Goal: Contribute content

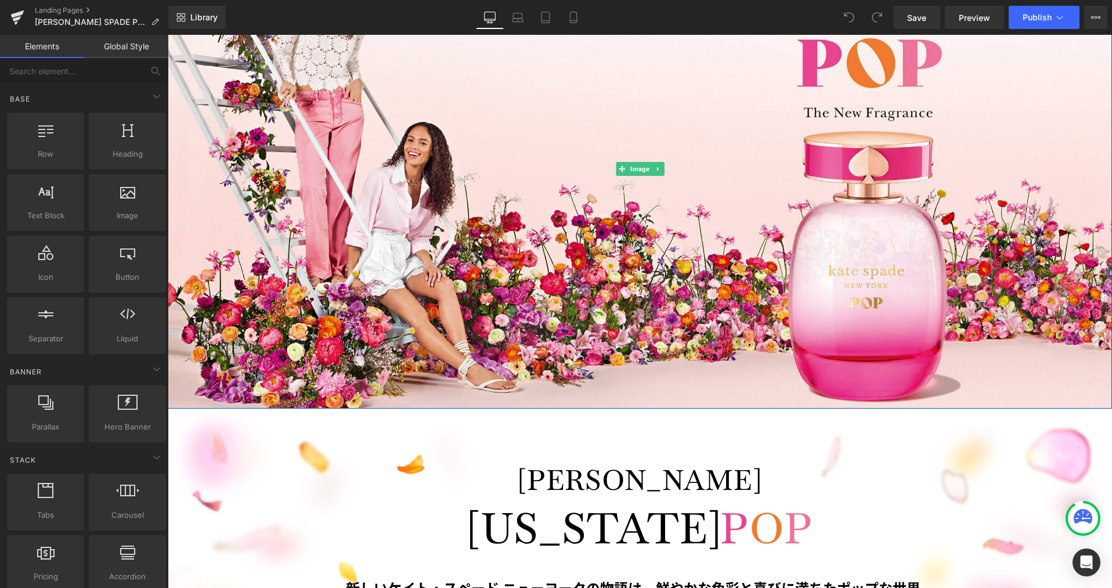
scroll to position [767, 0]
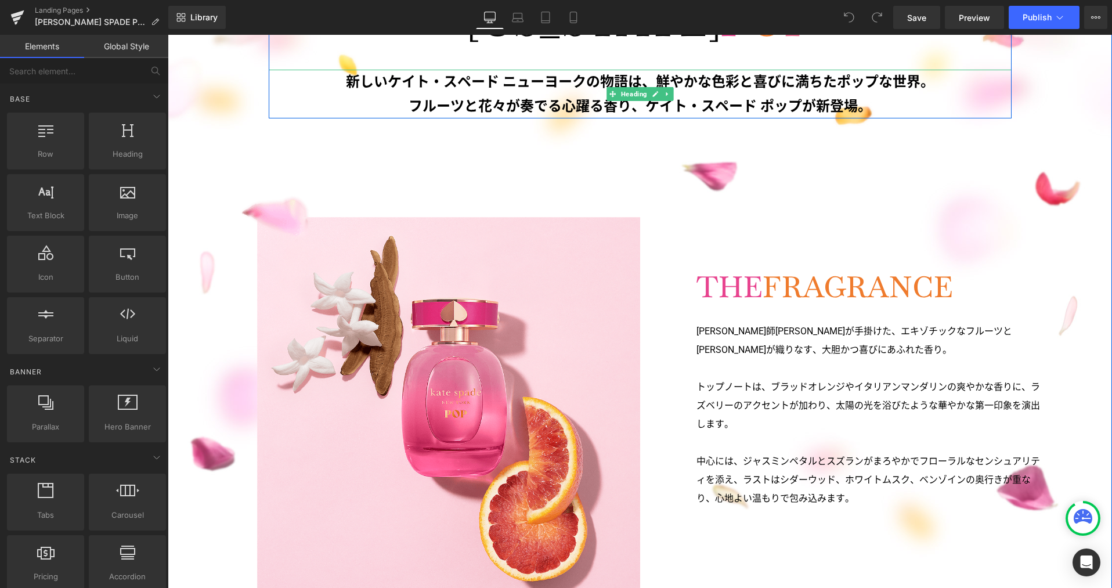
click at [645, 107] on h3 "フルーツと花々が奏でる心躍る香り、ケイト・スペード ポップが新登場。" at bounding box center [640, 106] width 743 height 24
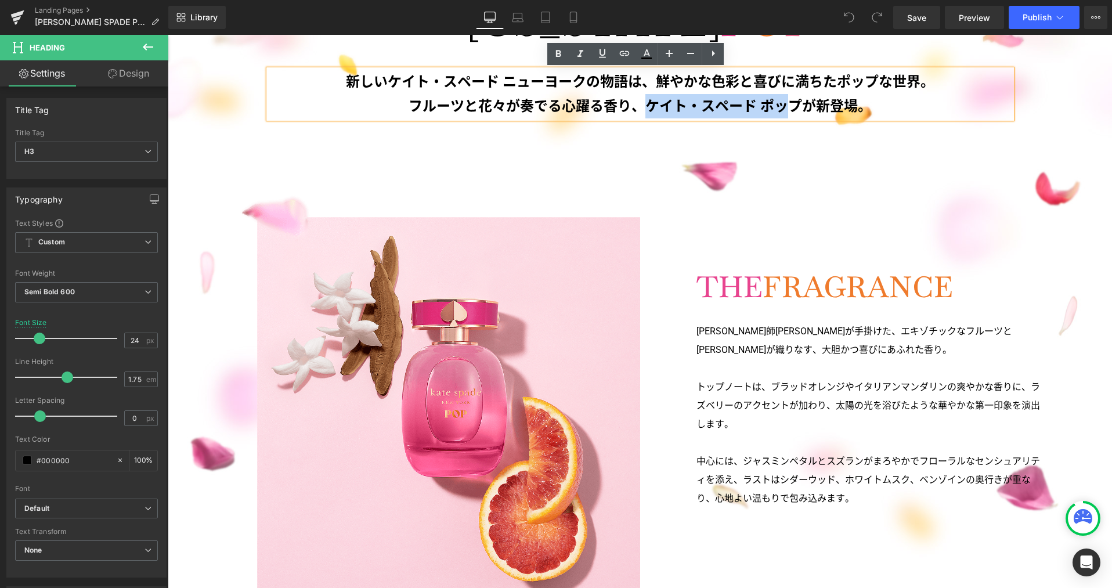
drag, startPoint x: 644, startPoint y: 104, endPoint x: 789, endPoint y: 107, distance: 145.7
click at [789, 107] on h3 "フルーツと花々が奏でる心躍る香り、ケイト・スペード ポップが新登場。" at bounding box center [640, 106] width 743 height 24
click at [795, 106] on h3 "フルーツと花々が奏でる心躍る香り、ケイト・スペード ポップが新登場。" at bounding box center [640, 106] width 743 height 24
copy h3 "ケイト・スペード ポップ"
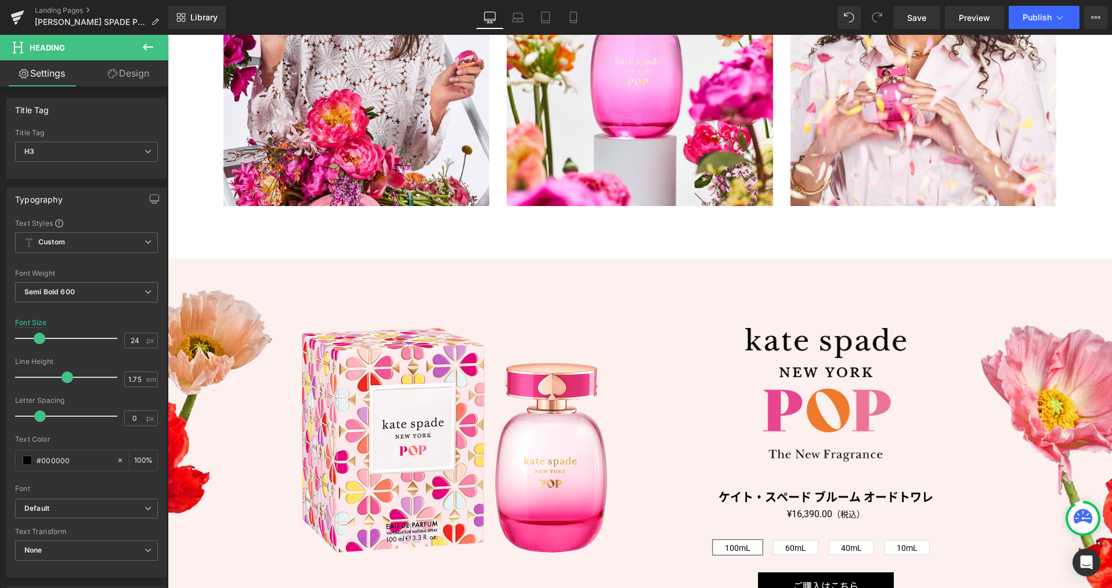
scroll to position [2347, 0]
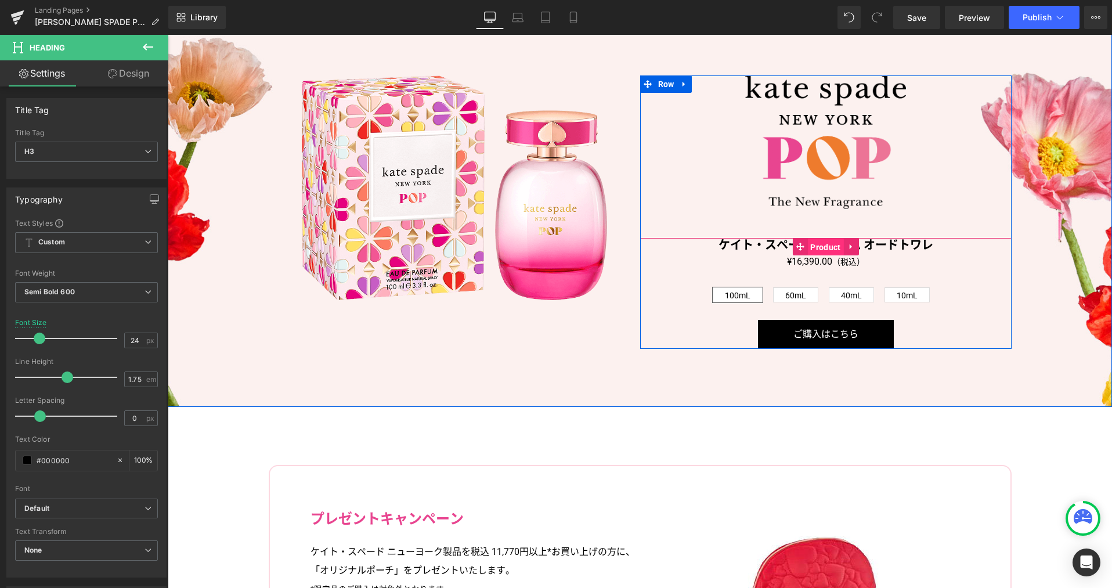
click at [818, 243] on span "Product" at bounding box center [825, 246] width 36 height 17
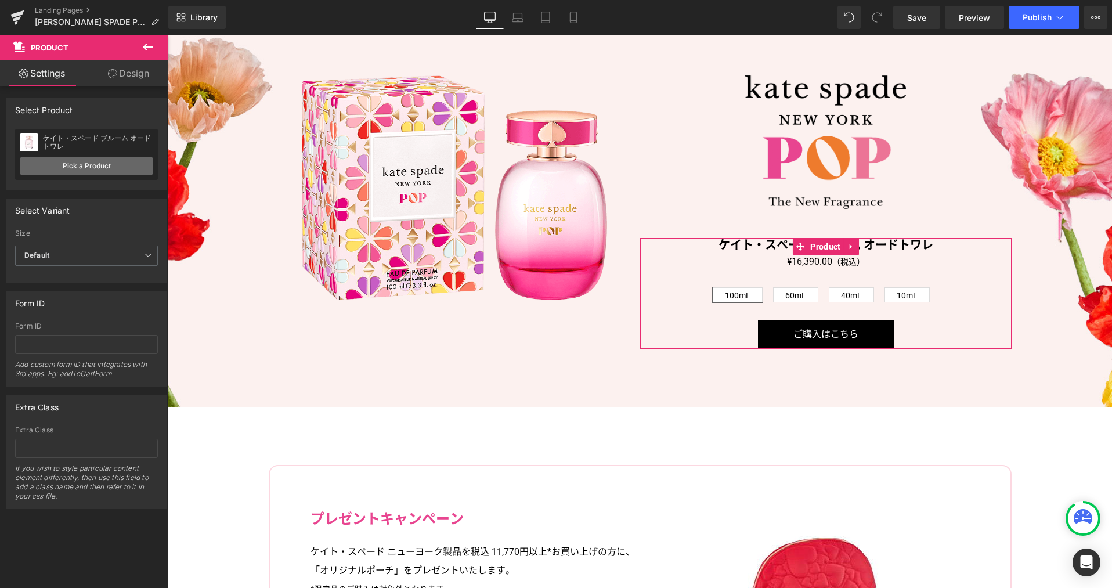
click at [113, 168] on link "Pick a Product" at bounding box center [86, 166] width 133 height 19
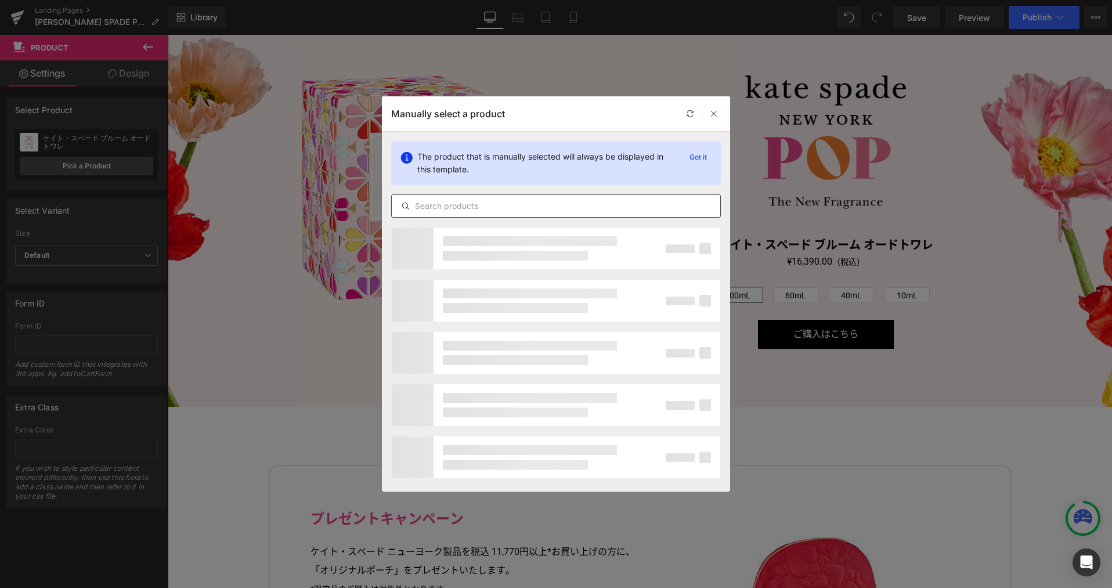
click at [493, 209] on input "text" at bounding box center [556, 206] width 328 height 14
paste input "ケイト・スペード ポップ"
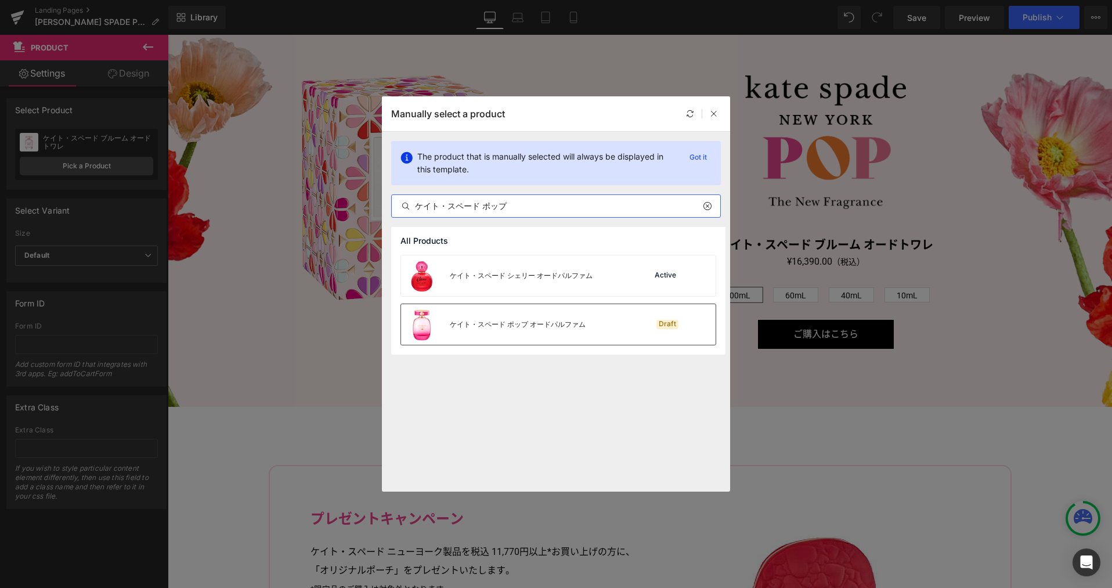
type input "ケイト・スペード ポップ"
click at [540, 330] on div "ケイト・スペード ポップ オードパルファム" at bounding box center [493, 324] width 185 height 41
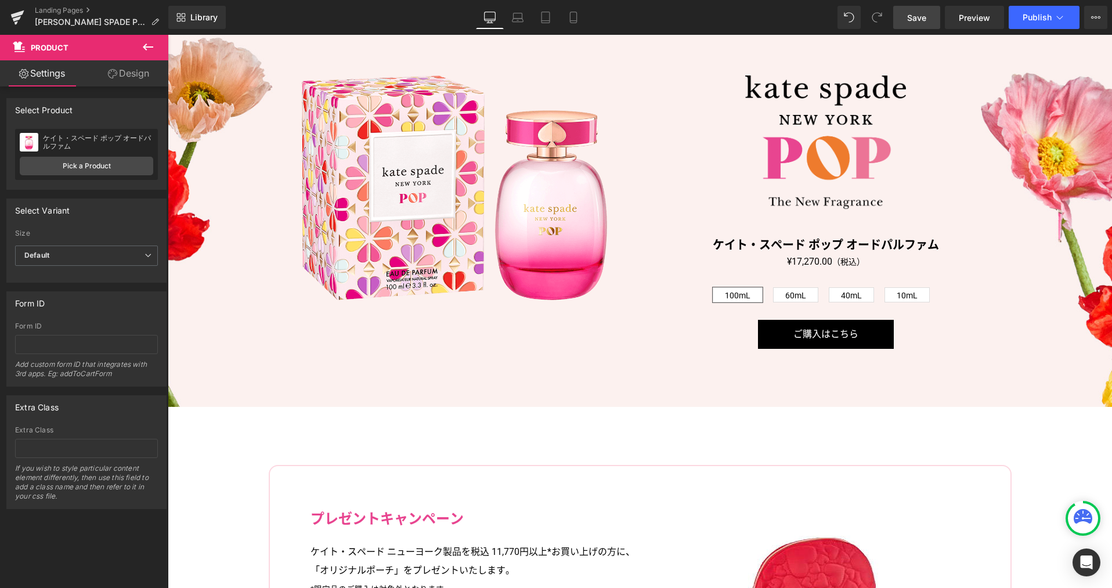
click at [926, 20] on span "Save" at bounding box center [916, 18] width 19 height 12
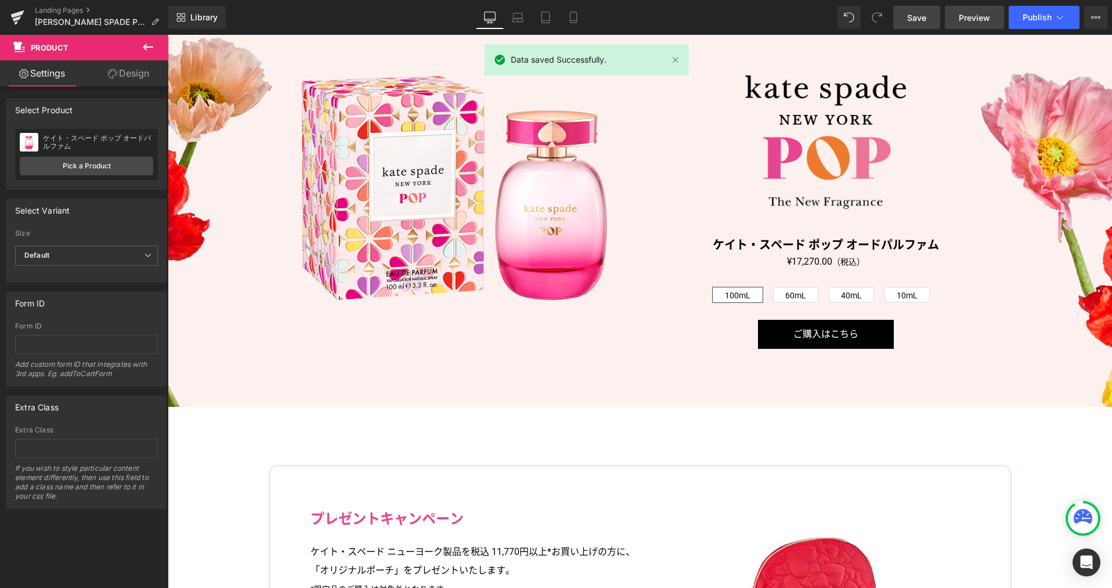
click at [971, 17] on span "Preview" at bounding box center [974, 18] width 31 height 12
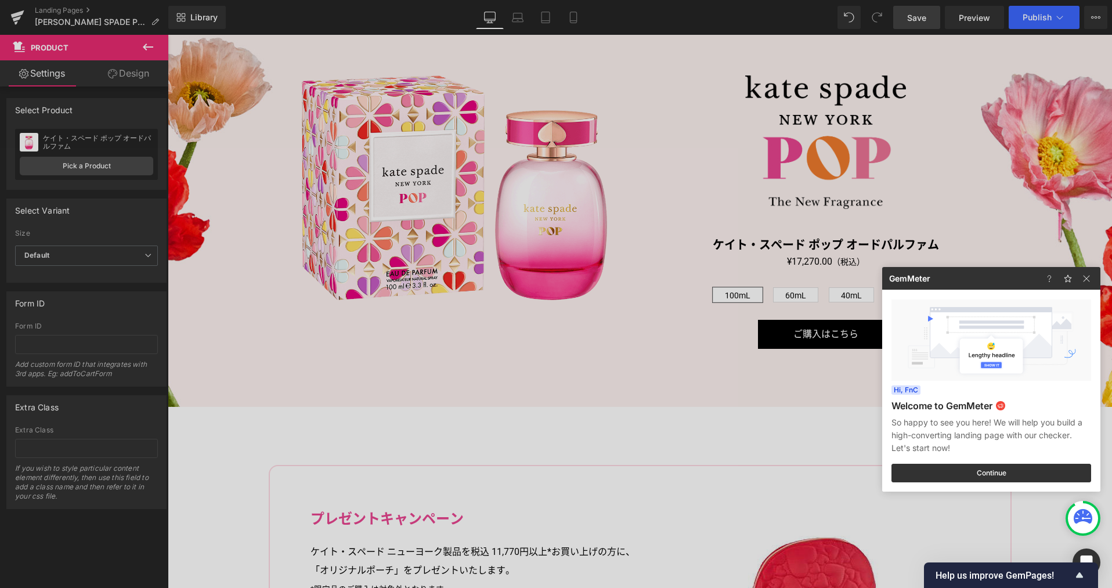
click at [445, 266] on div at bounding box center [556, 294] width 1112 height 588
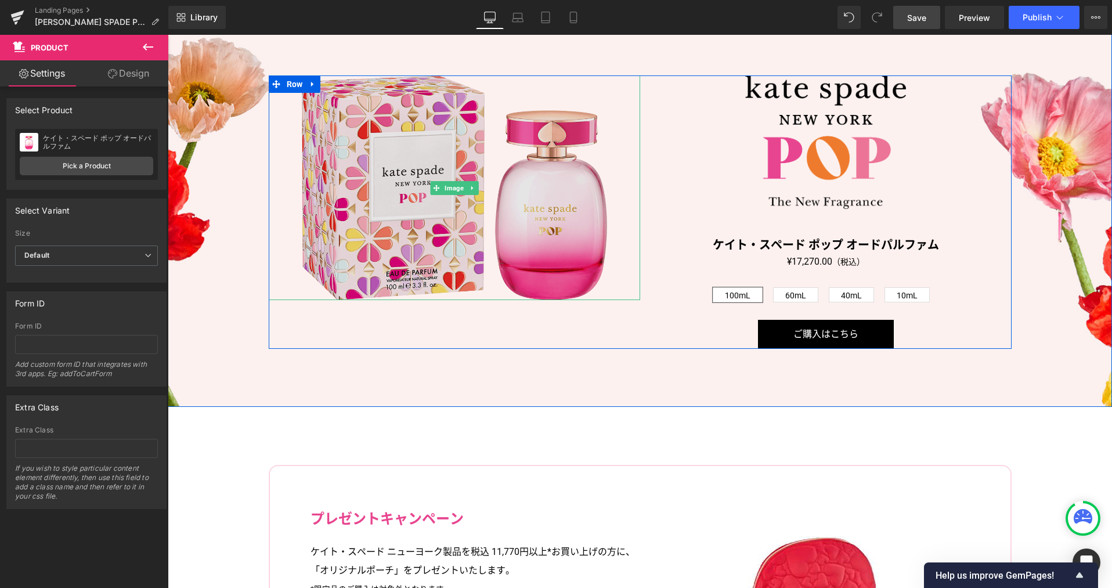
click at [440, 262] on img at bounding box center [454, 187] width 305 height 225
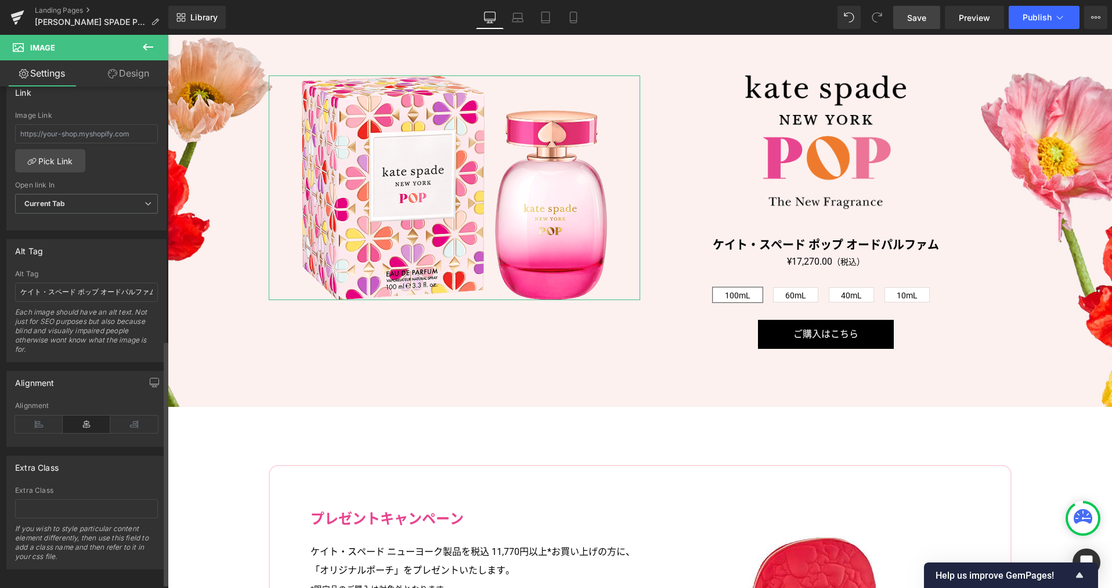
scroll to position [515, 0]
click at [107, 128] on input "text" at bounding box center [86, 133] width 143 height 19
paste input "/products/kate-spade-pop-edp-spray"
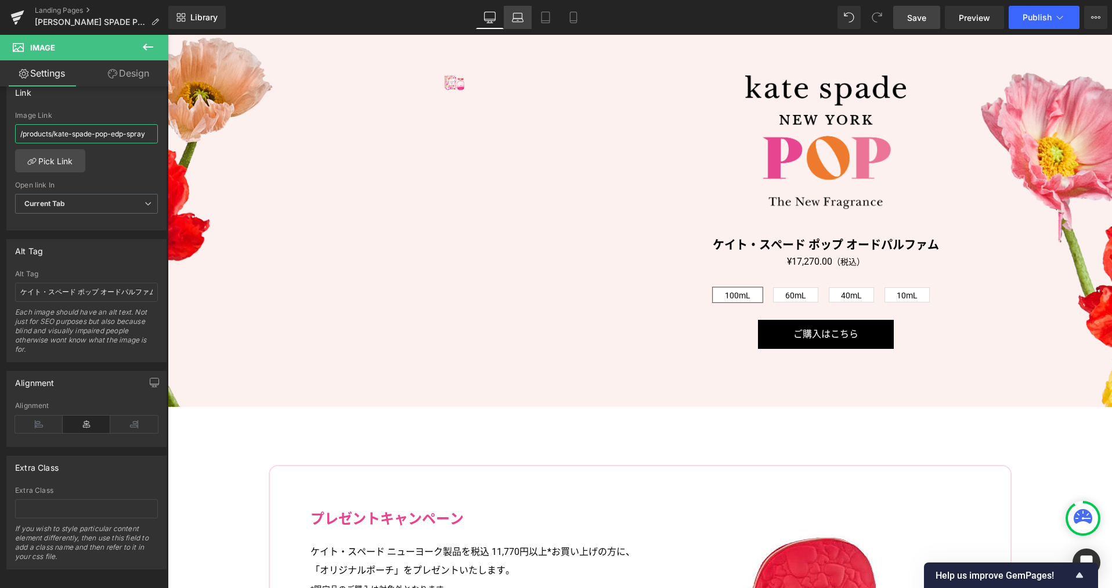
type input "/products/kate-spade-pop-edp-spray"
click at [517, 19] on icon at bounding box center [518, 18] width 12 height 12
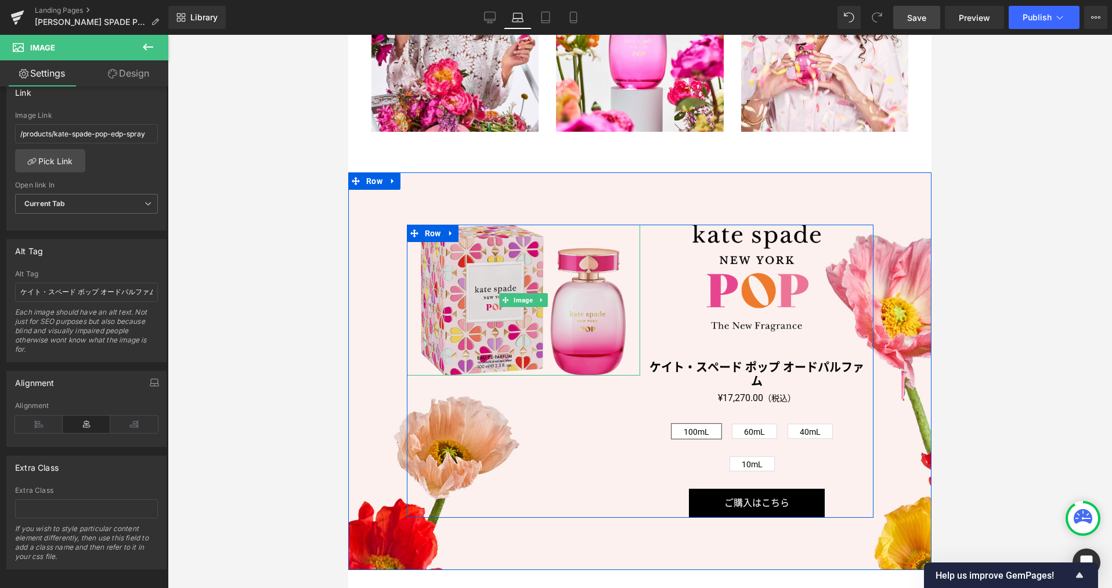
click at [496, 339] on img at bounding box center [523, 300] width 205 height 151
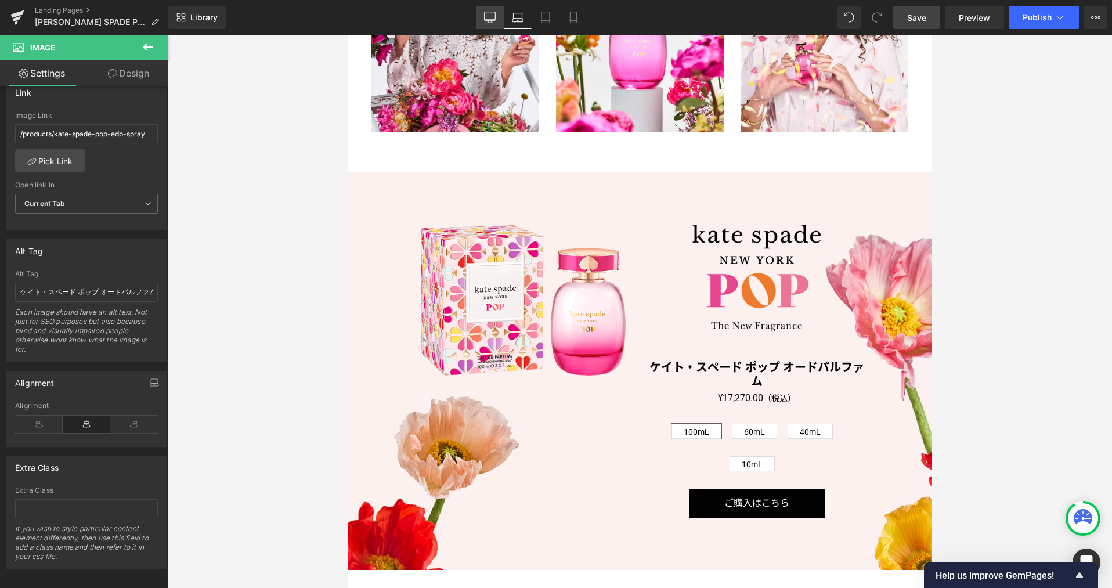
click at [487, 22] on icon at bounding box center [490, 18] width 12 height 12
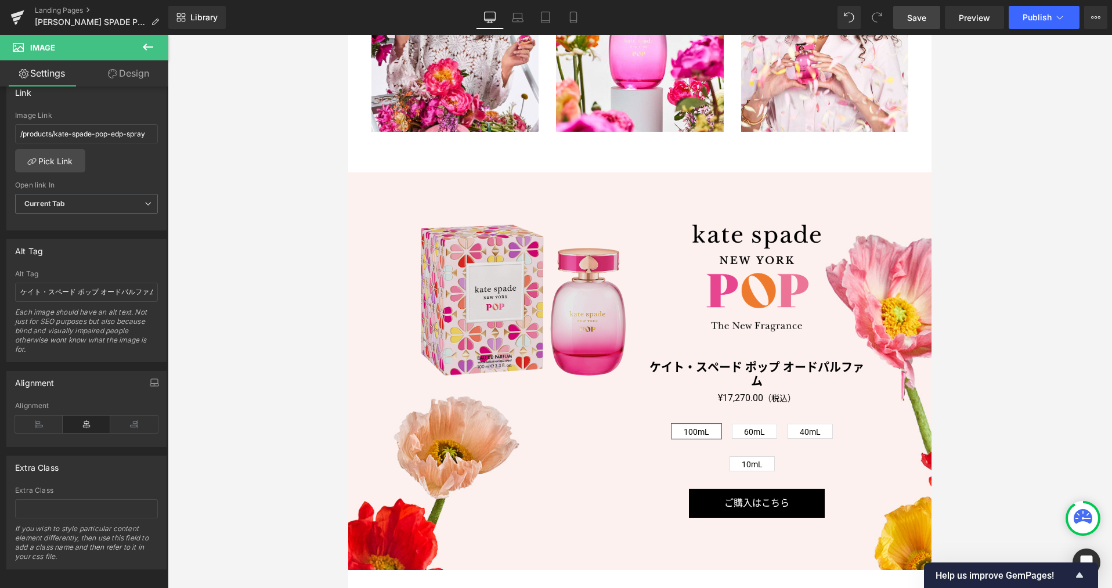
scroll to position [2198, 0]
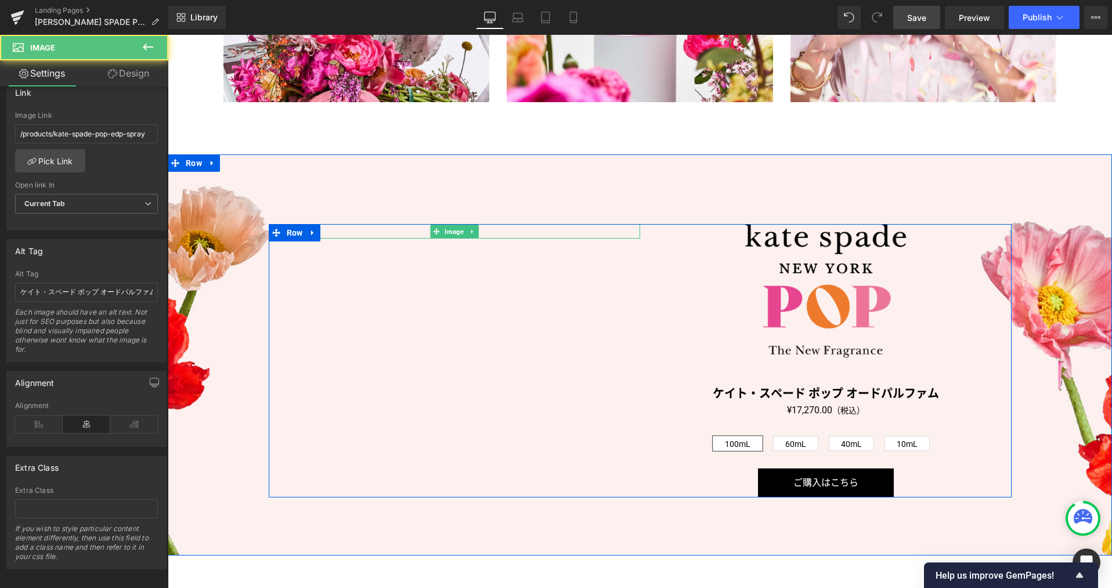
click at [500, 230] on link at bounding box center [454, 231] width 371 height 15
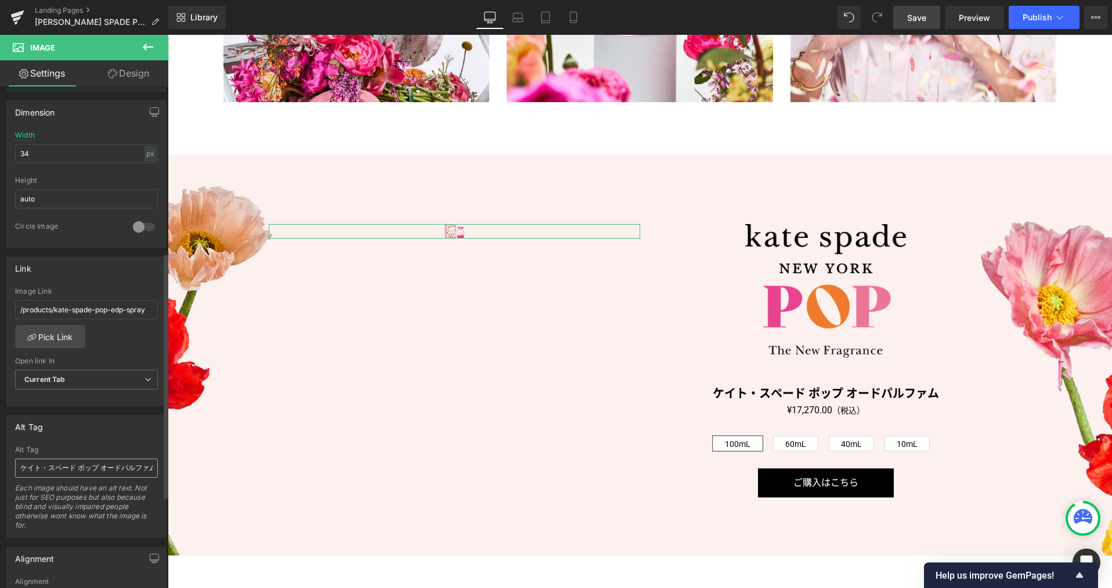
scroll to position [325, 0]
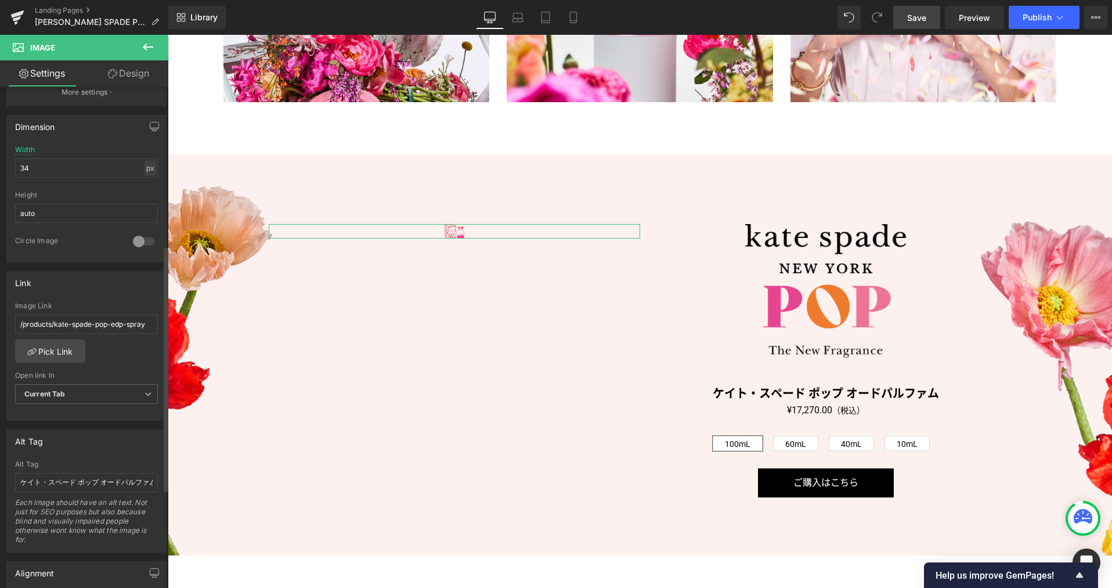
click at [145, 170] on div "px" at bounding box center [150, 168] width 12 height 16
click at [146, 183] on li "%" at bounding box center [150, 186] width 15 height 17
click at [99, 170] on input "5.31" at bounding box center [86, 167] width 143 height 19
type input "34"
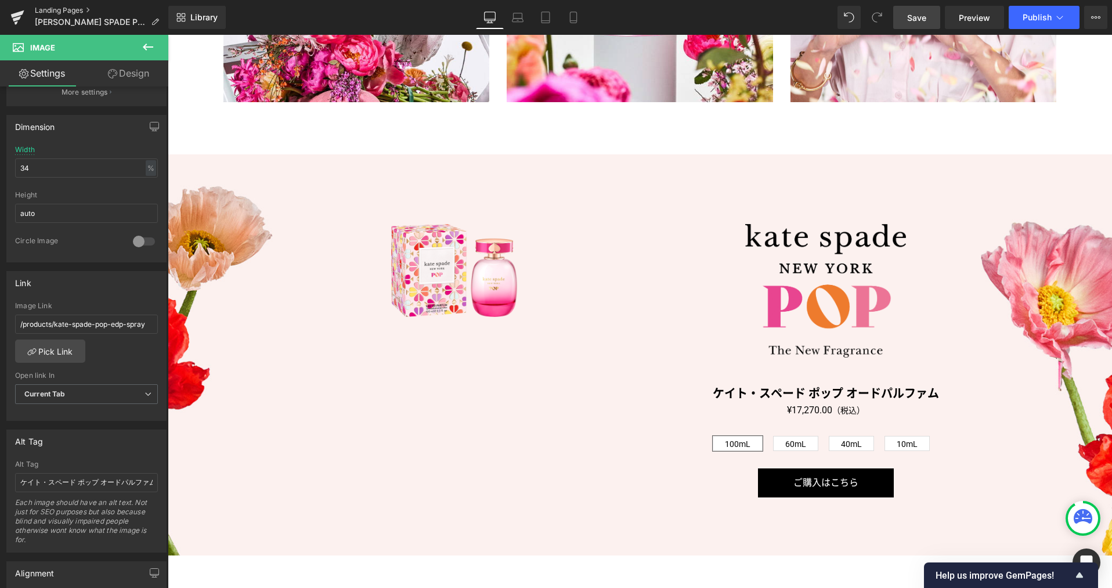
click at [55, 10] on link "Landing Pages" at bounding box center [101, 10] width 133 height 9
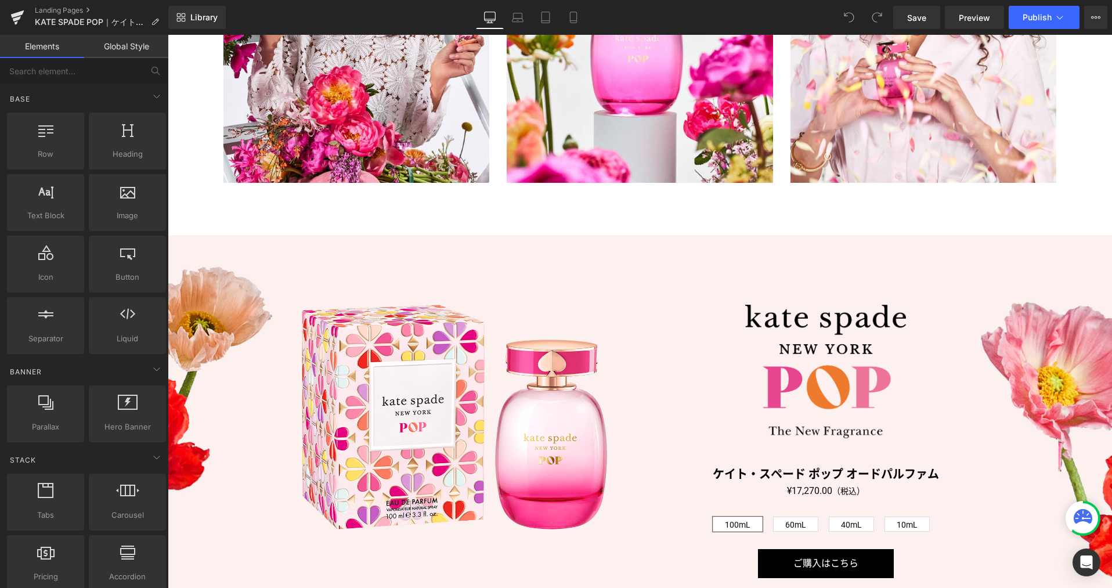
scroll to position [2217, 0]
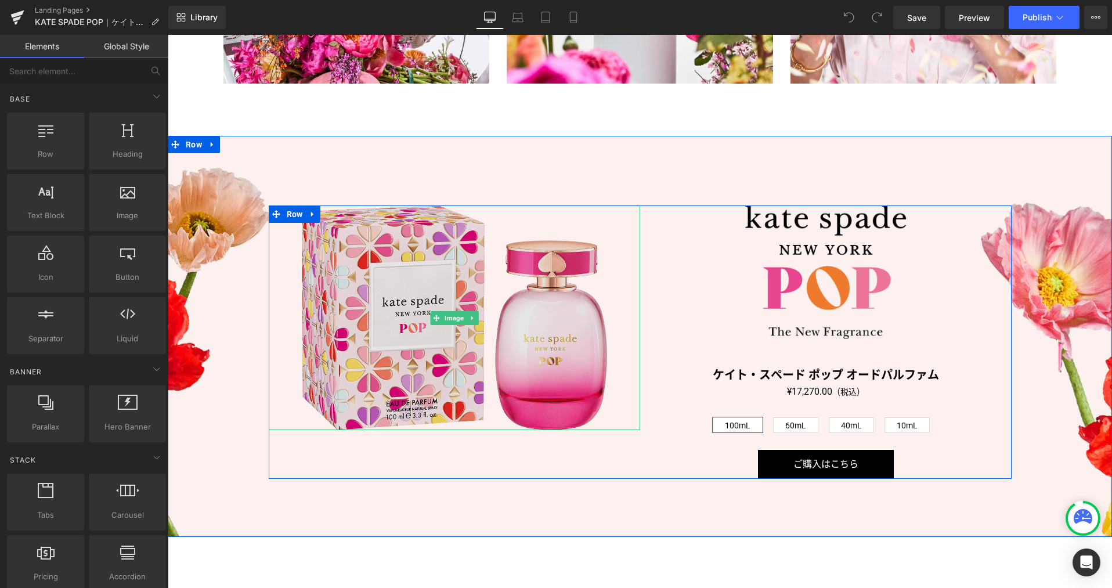
click at [515, 368] on img at bounding box center [454, 317] width 305 height 225
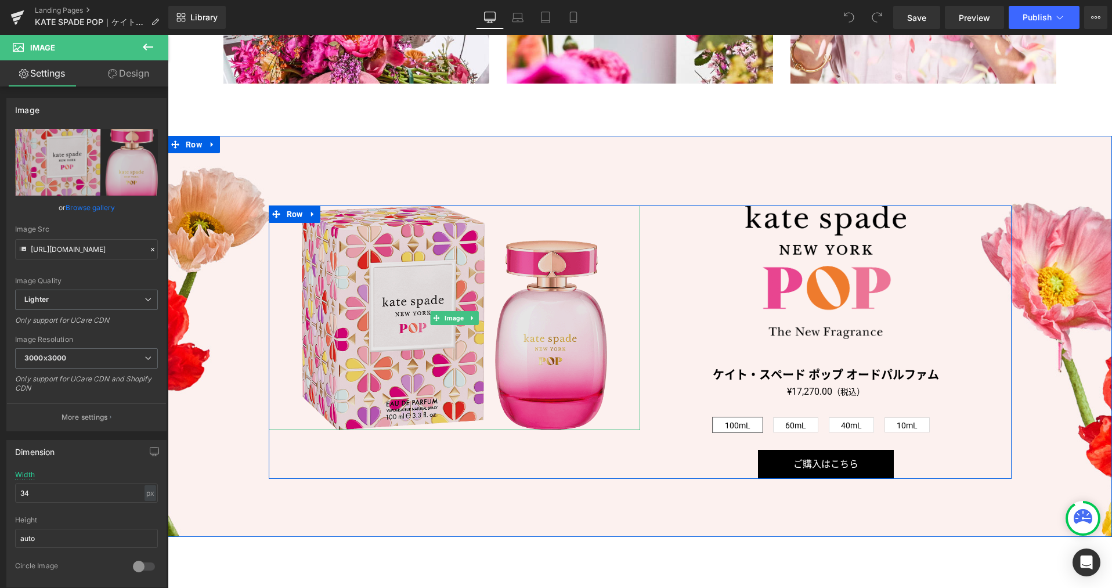
click at [441, 346] on img at bounding box center [454, 317] width 305 height 225
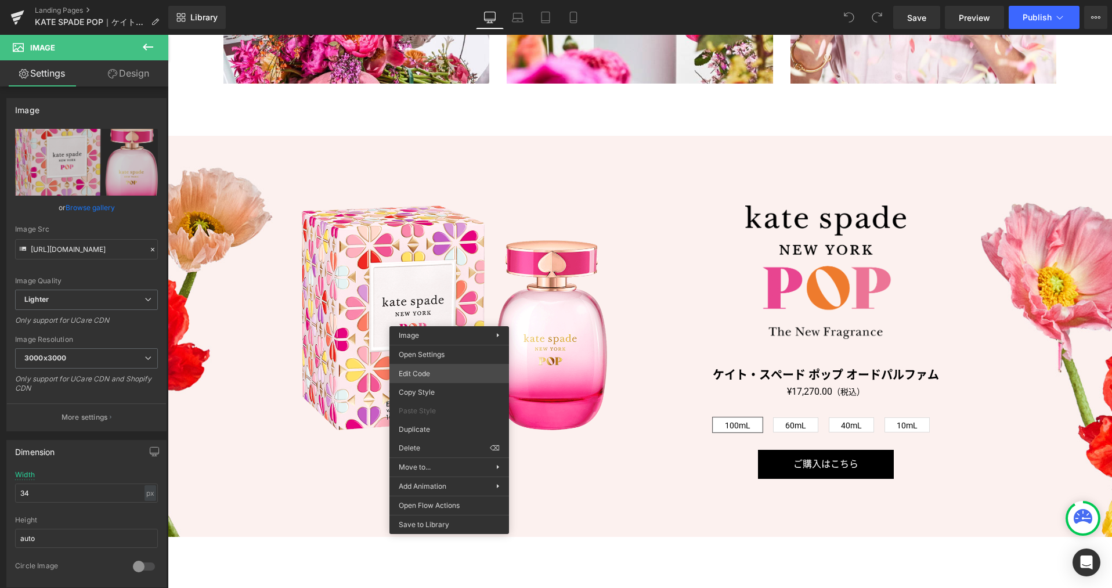
click at [443, 0] on div "You are previewing how the will restyle your page. You can not edit Elements in…" at bounding box center [556, 0] width 1112 height 0
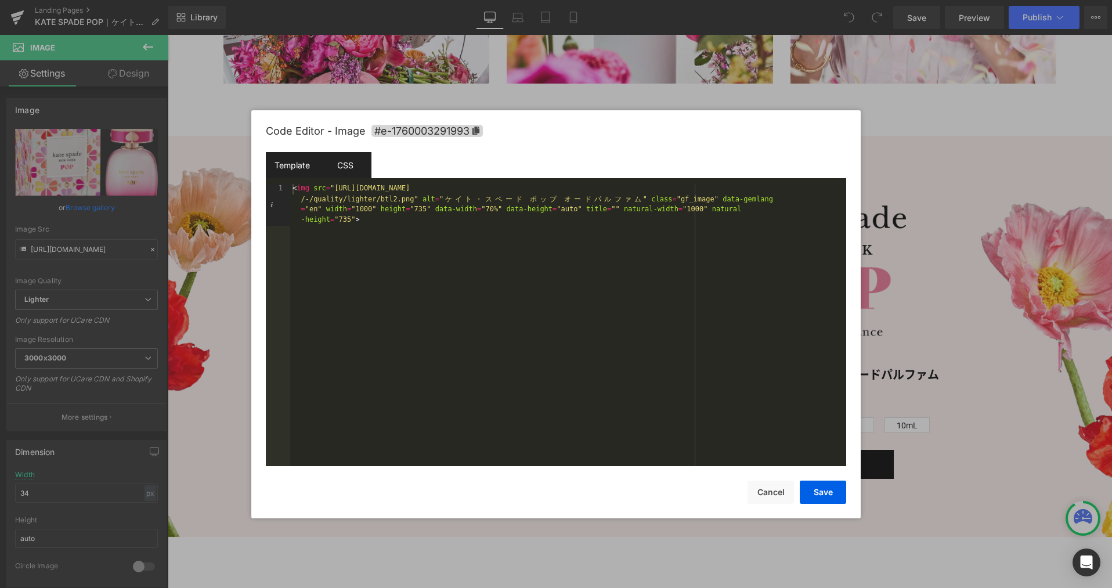
click at [355, 160] on div "CSS" at bounding box center [345, 165] width 53 height 26
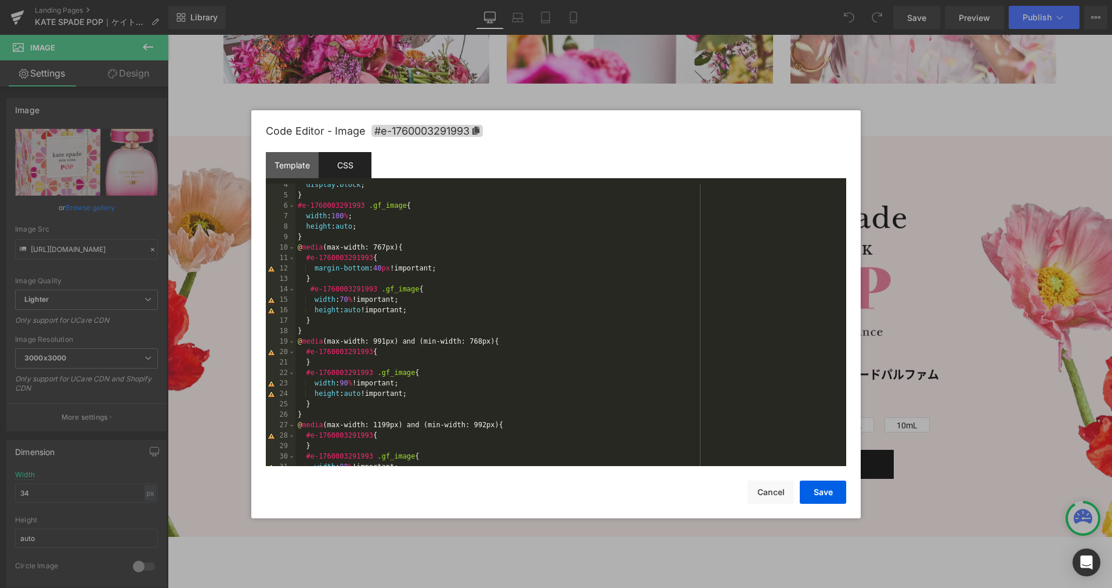
scroll to position [272, 0]
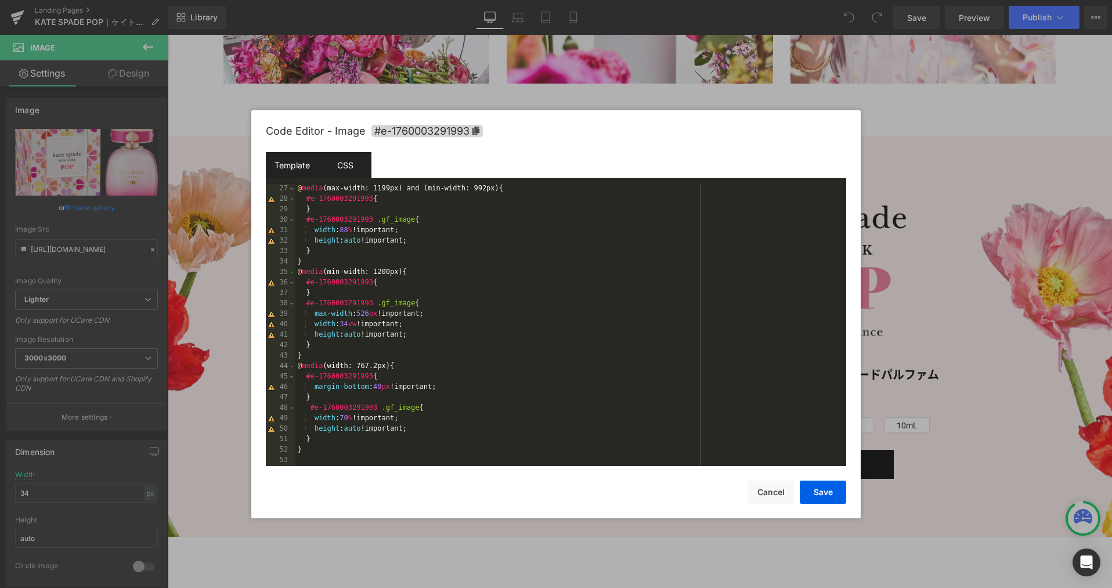
click at [301, 164] on div "Template" at bounding box center [292, 165] width 53 height 26
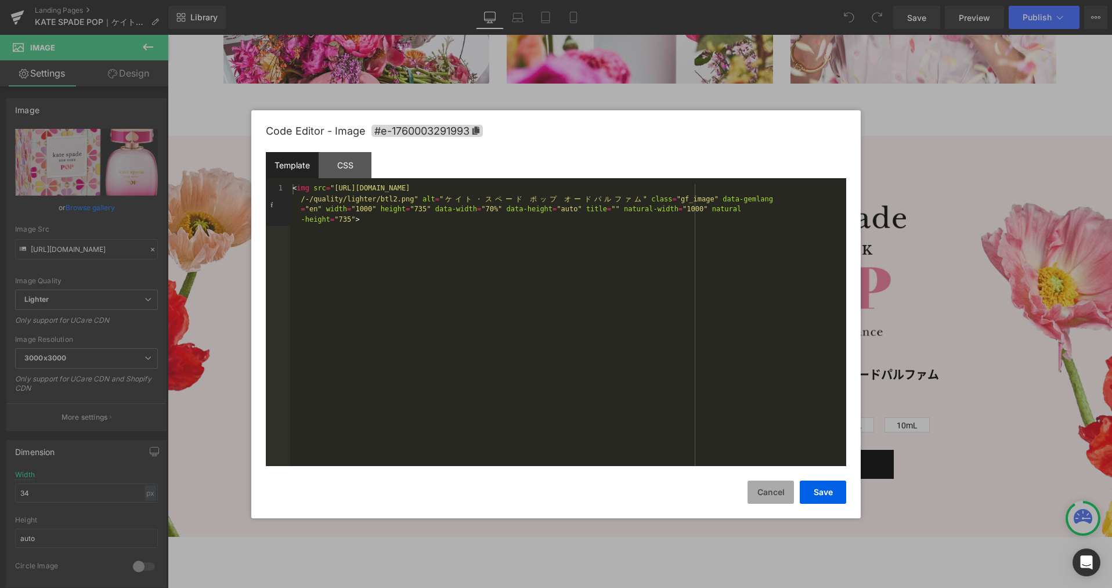
click at [757, 491] on button "Cancel" at bounding box center [770, 491] width 46 height 23
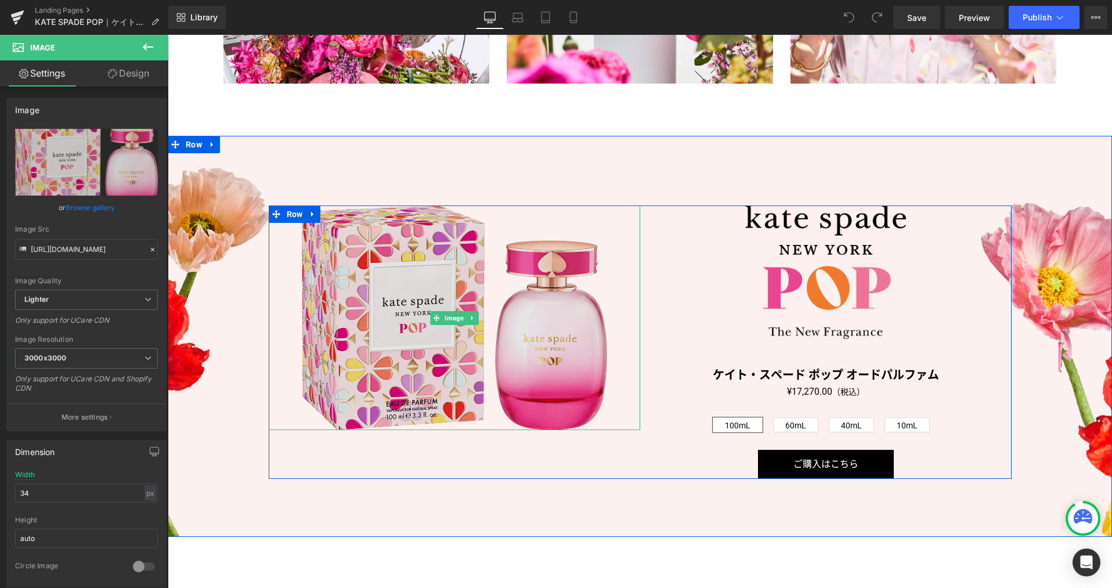
click at [427, 389] on img at bounding box center [454, 317] width 305 height 225
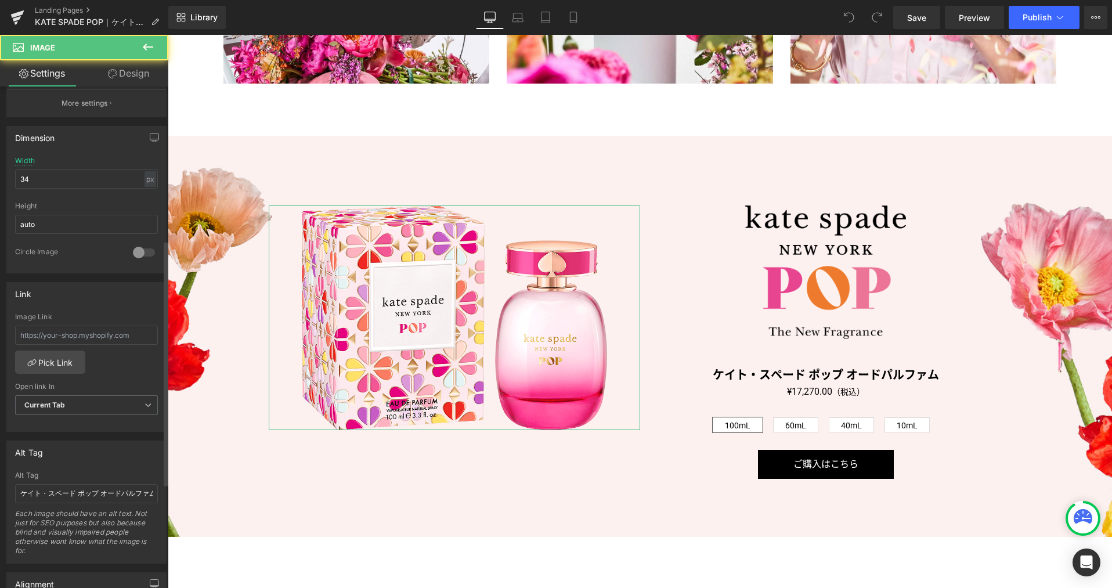
scroll to position [396, 0]
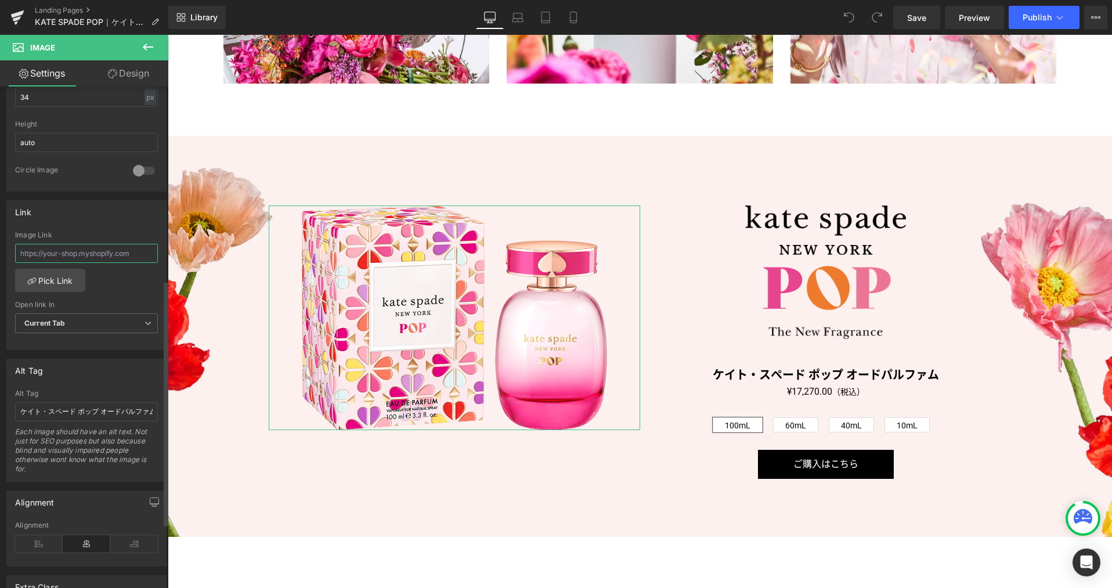
click at [89, 255] on input "text" at bounding box center [86, 253] width 143 height 19
paste input "/products/kate-spade-pop-edp-spray"
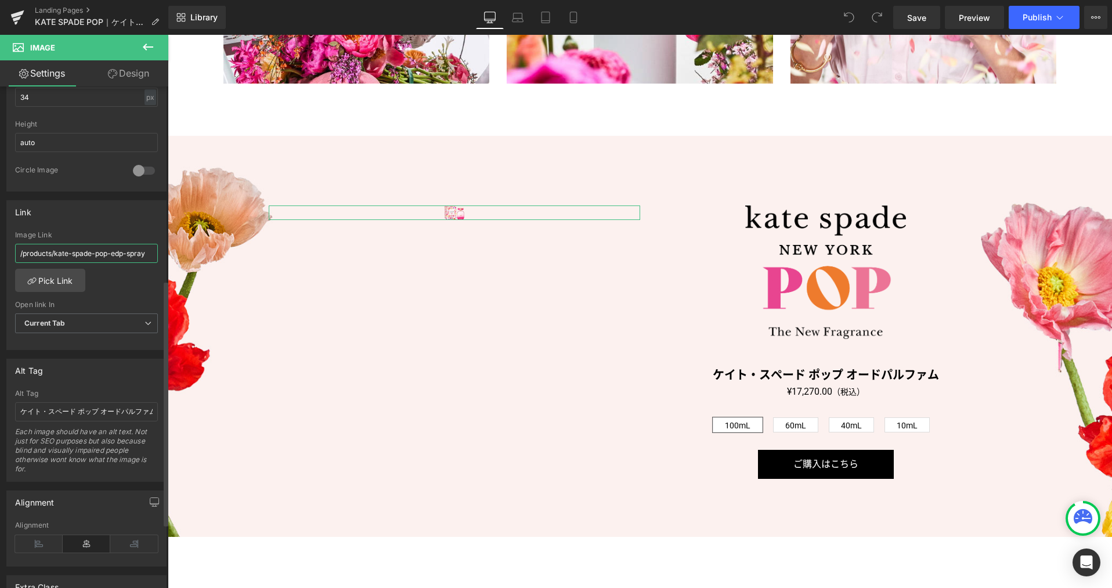
type input "/products/kate-spade-pop-edp-spray"
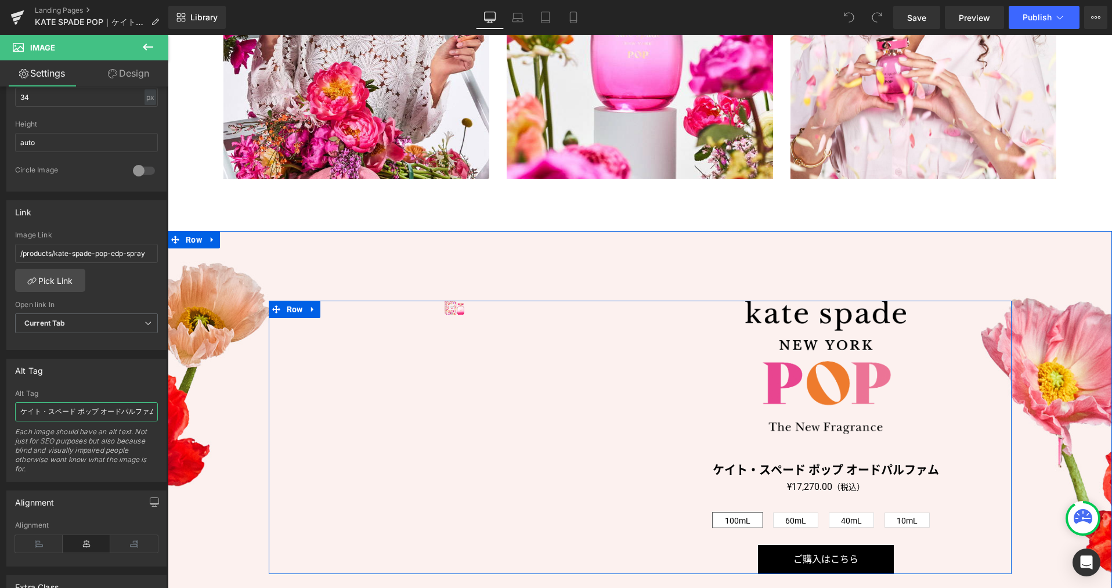
scroll to position [2121, 0]
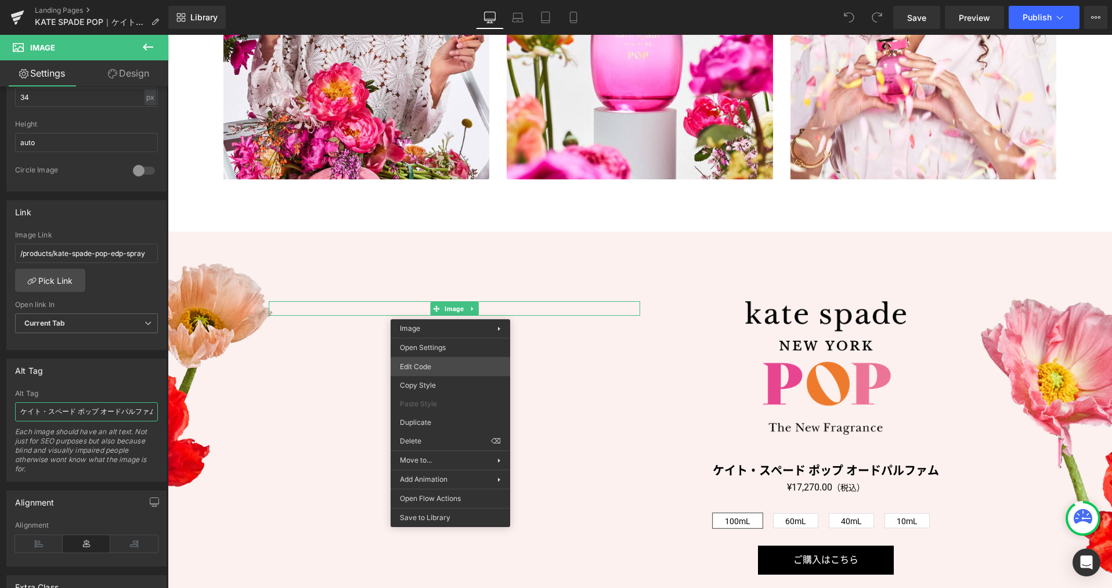
click at [429, 0] on div "You are previewing how the will restyle your page. You can not edit Elements in…" at bounding box center [556, 0] width 1112 height 0
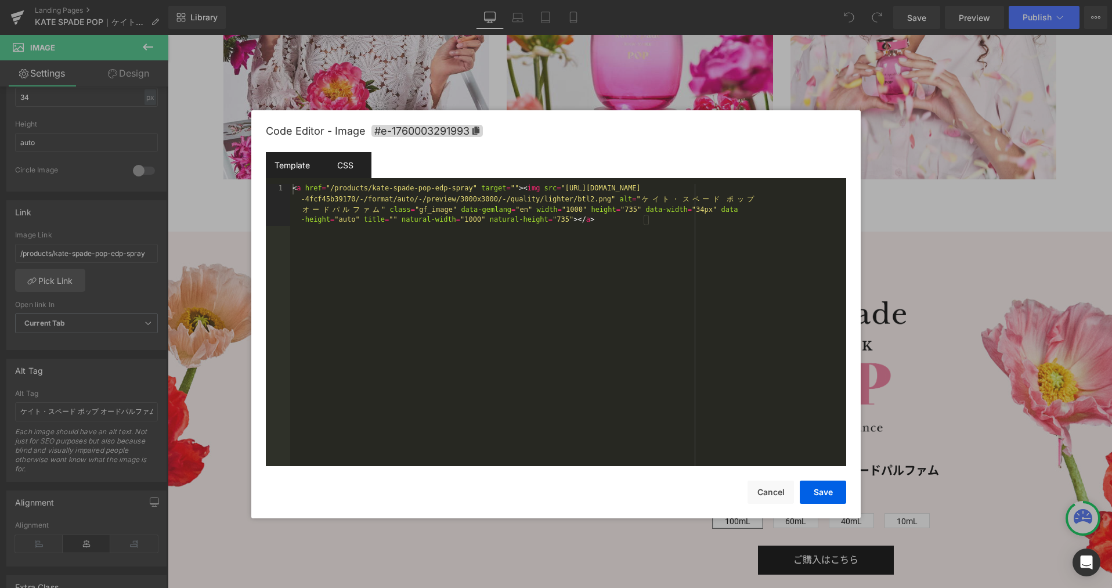
click at [361, 168] on div "CSS" at bounding box center [345, 165] width 53 height 26
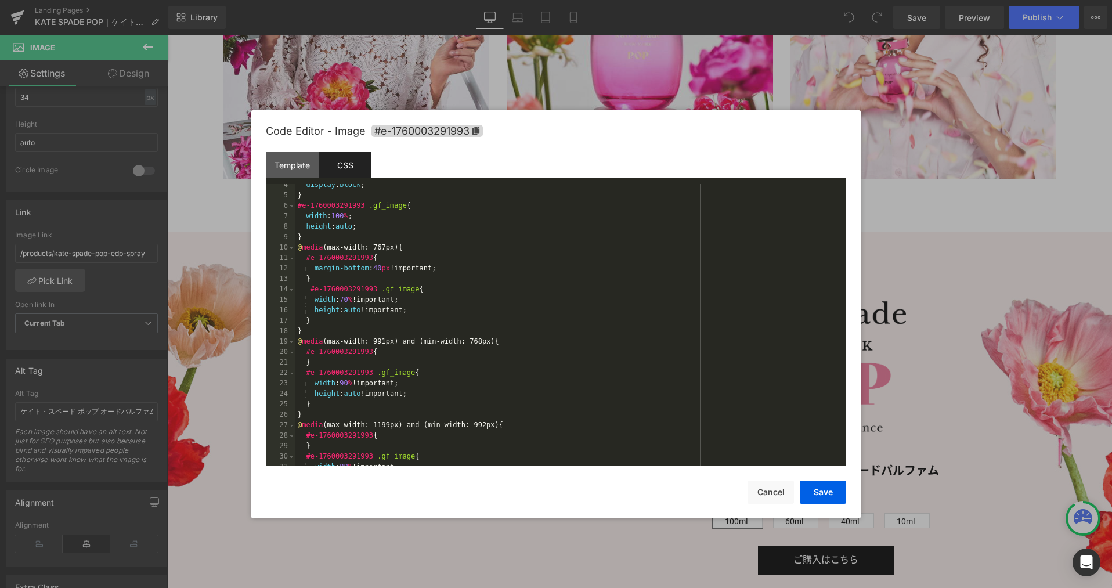
scroll to position [272, 0]
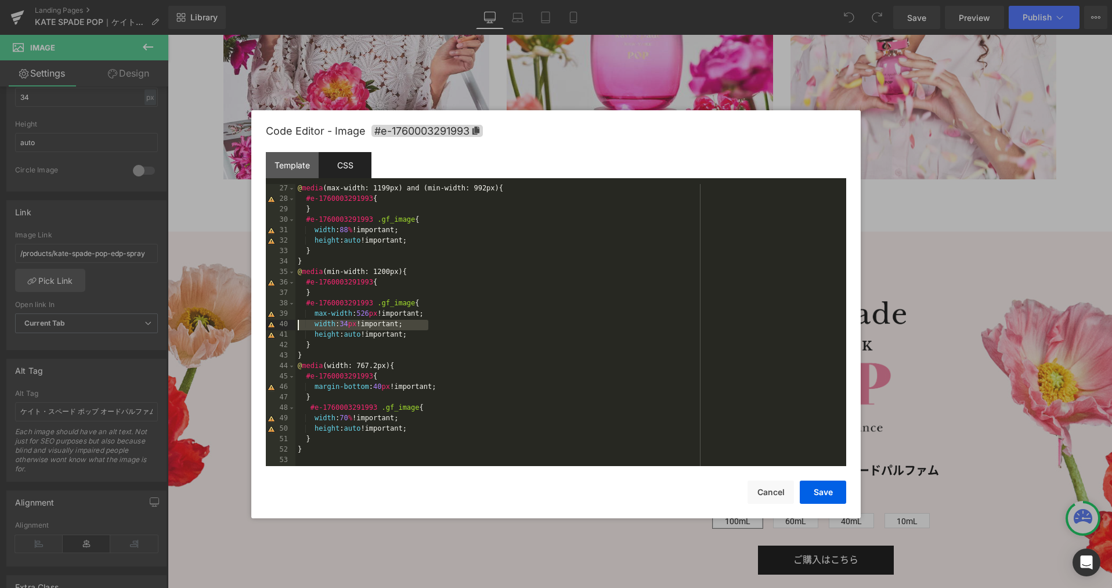
drag, startPoint x: 511, startPoint y: 328, endPoint x: 280, endPoint y: 356, distance: 232.0
click at [259, 324] on div "Code Editor - Image #e-1760003291993 Template CSS 1 < a href = "/products/kate-…" at bounding box center [555, 314] width 609 height 408
drag, startPoint x: 827, startPoint y: 500, endPoint x: 659, endPoint y: 465, distance: 171.8
click at [827, 500] on button "Save" at bounding box center [823, 491] width 46 height 23
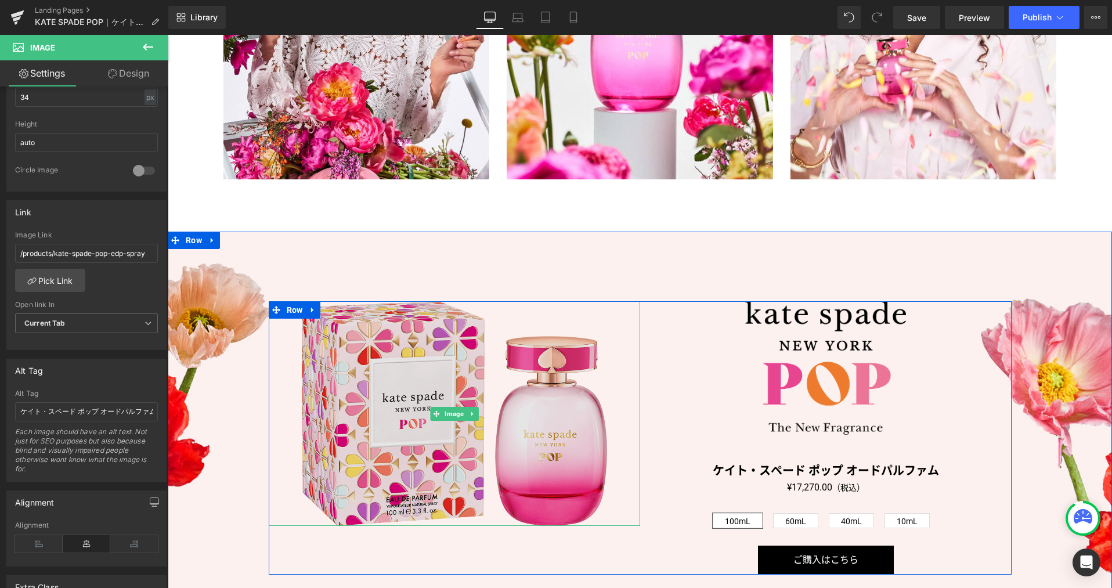
click at [522, 497] on img at bounding box center [454, 413] width 305 height 225
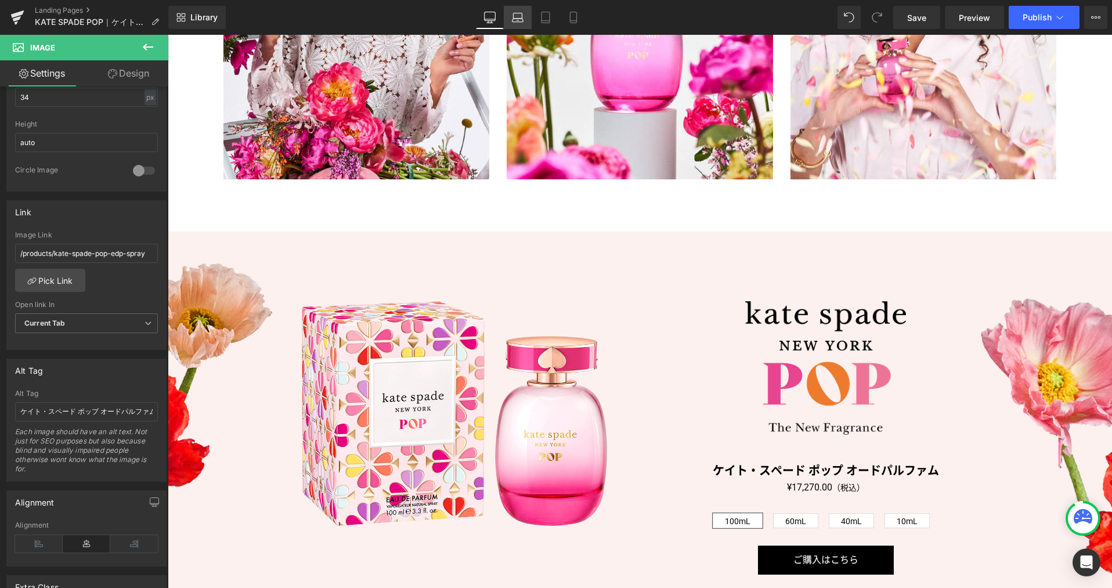
click at [518, 16] on icon at bounding box center [518, 18] width 12 height 12
type input "auto"
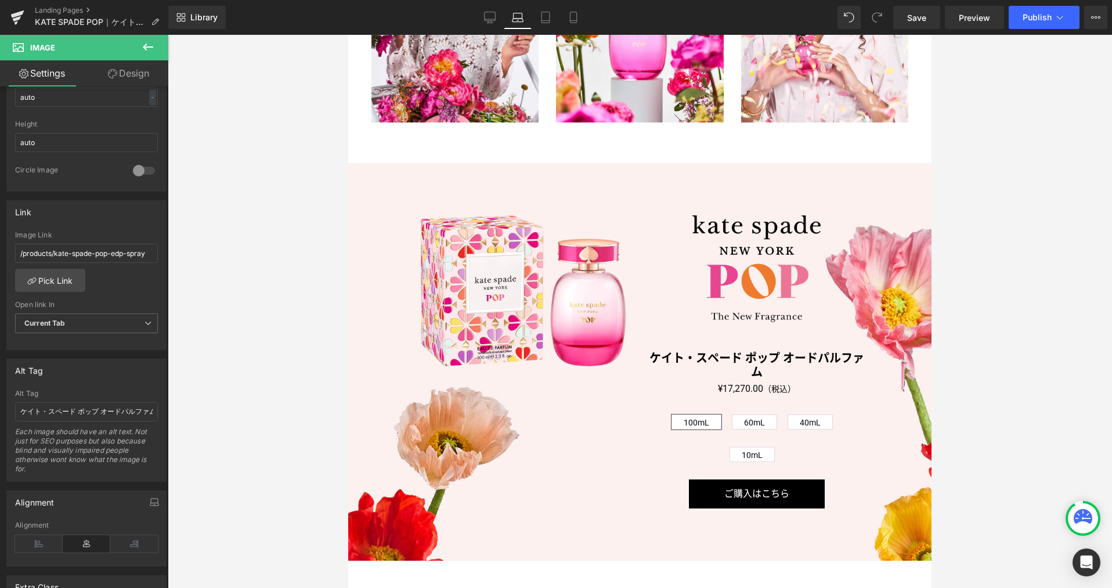
scroll to position [1472, 0]
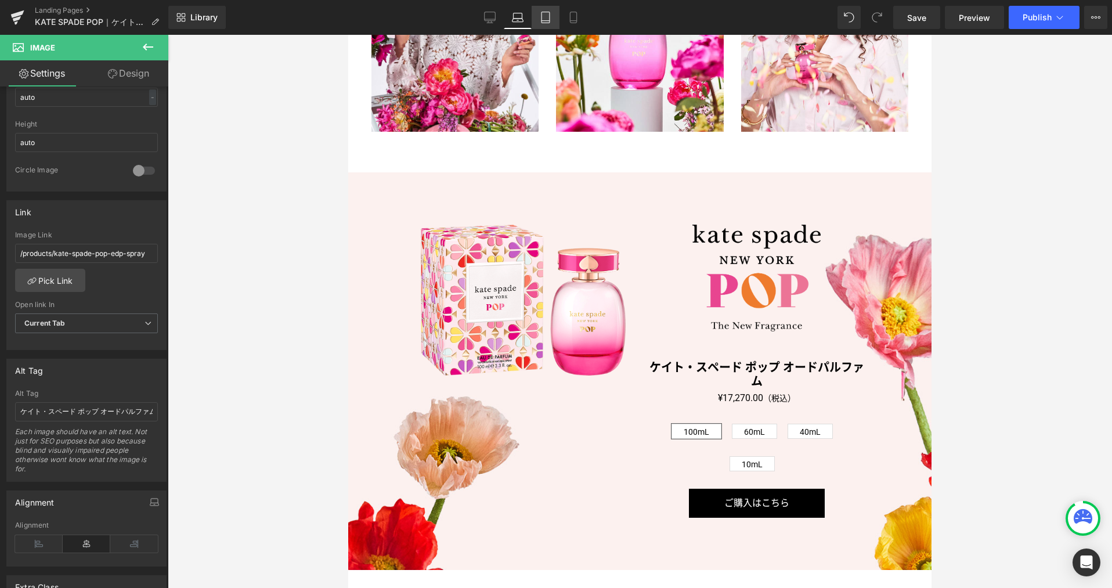
click at [542, 22] on icon at bounding box center [545, 17] width 8 height 11
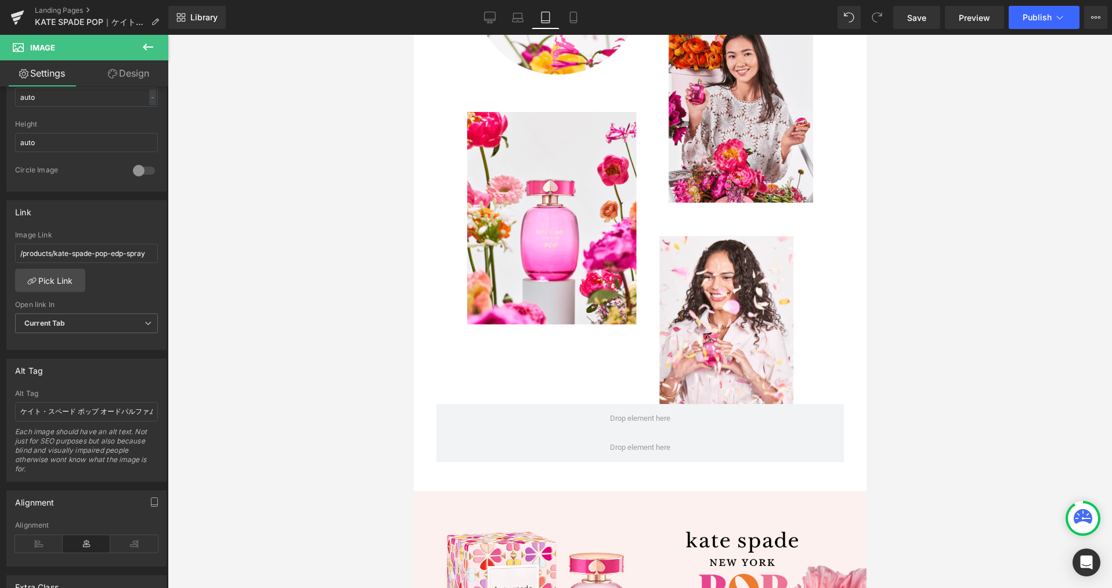
scroll to position [1773, 0]
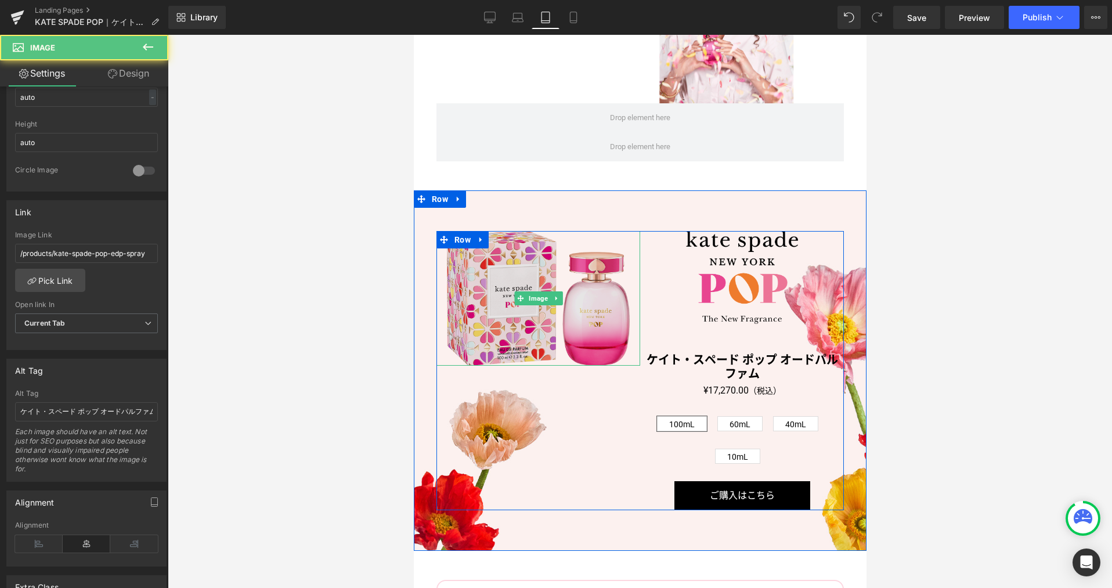
click at [576, 321] on img at bounding box center [537, 298] width 183 height 135
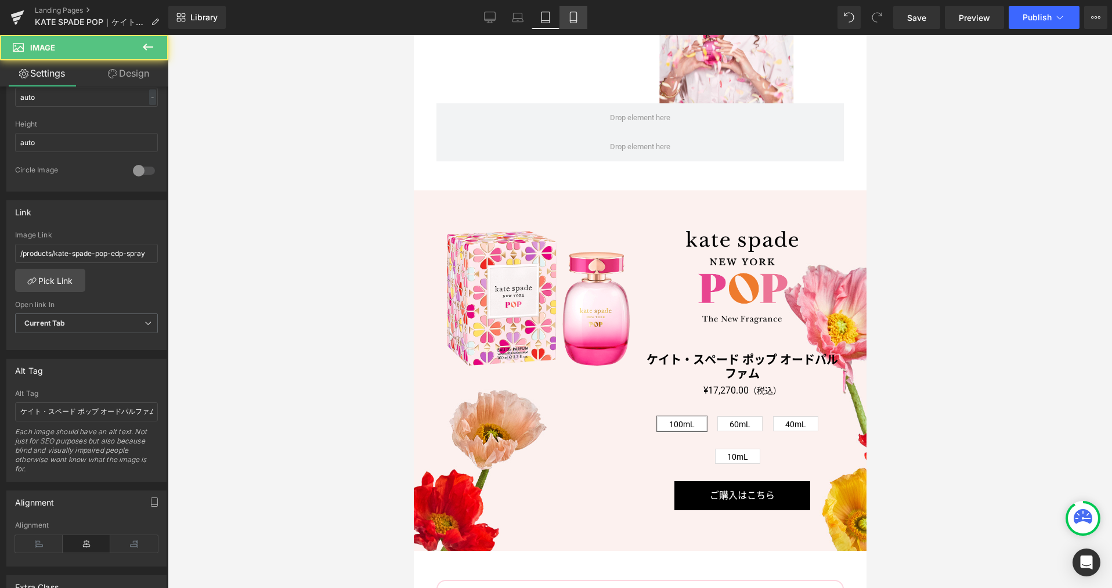
click at [579, 17] on link "Mobile" at bounding box center [573, 17] width 28 height 23
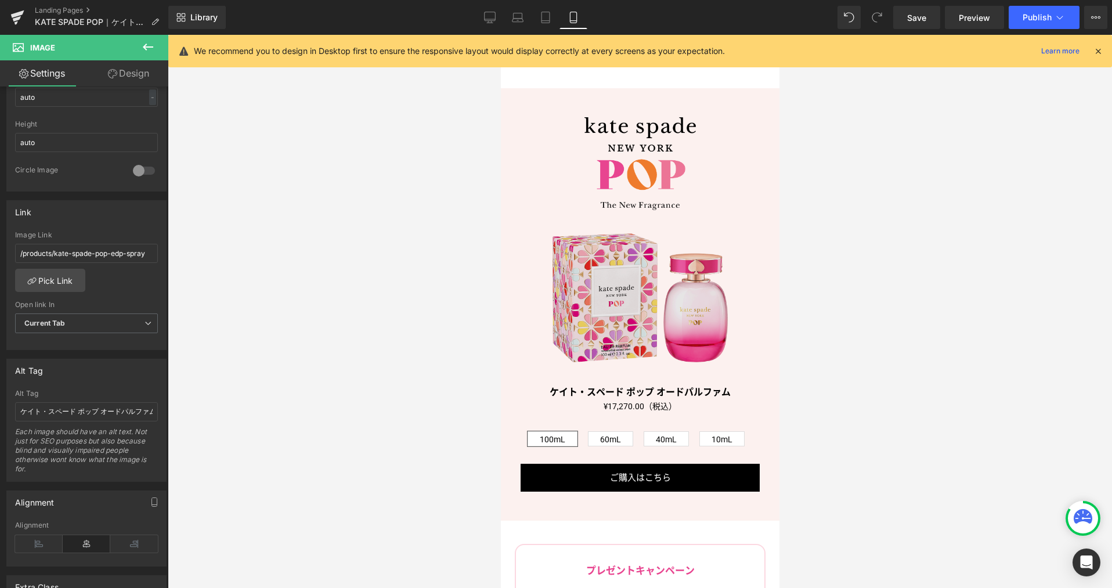
scroll to position [2084, 0]
click at [598, 319] on img at bounding box center [639, 297] width 175 height 129
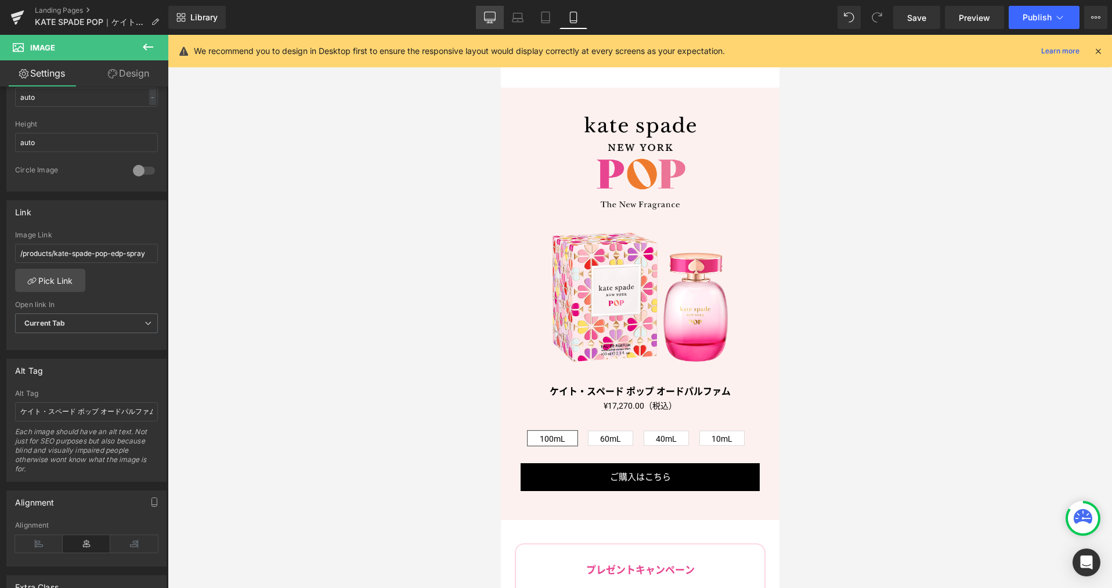
click at [493, 19] on icon at bounding box center [490, 19] width 11 height 0
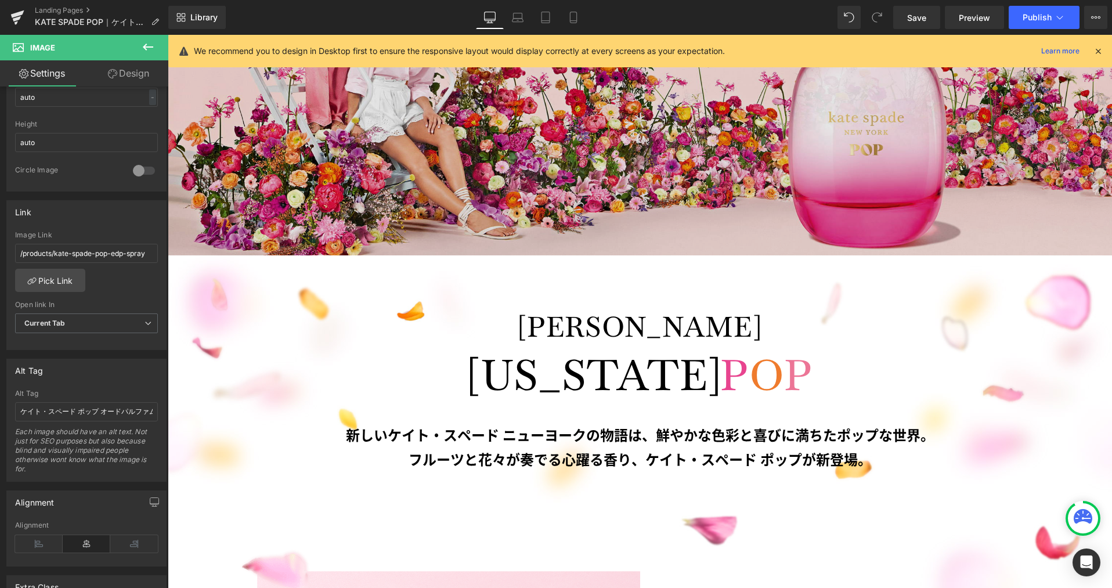
scroll to position [271, 0]
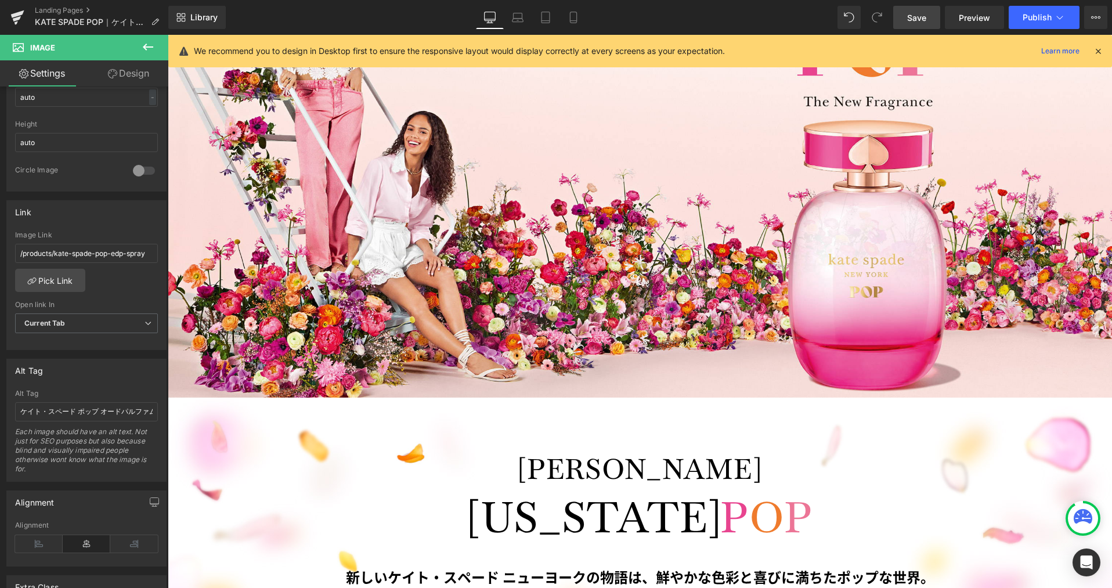
click at [917, 20] on span "Save" at bounding box center [916, 18] width 19 height 12
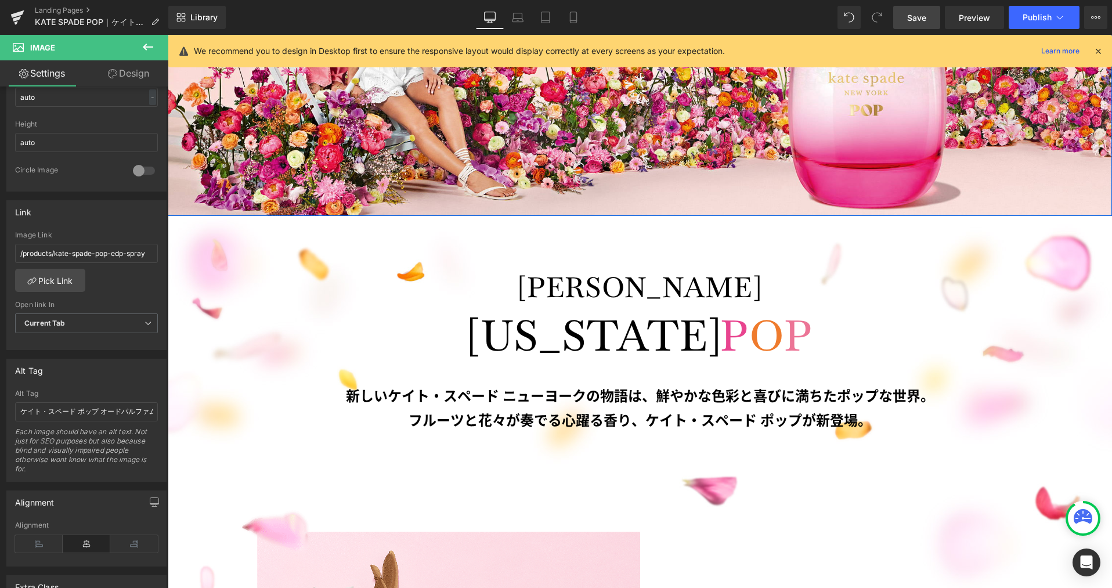
scroll to position [509, 0]
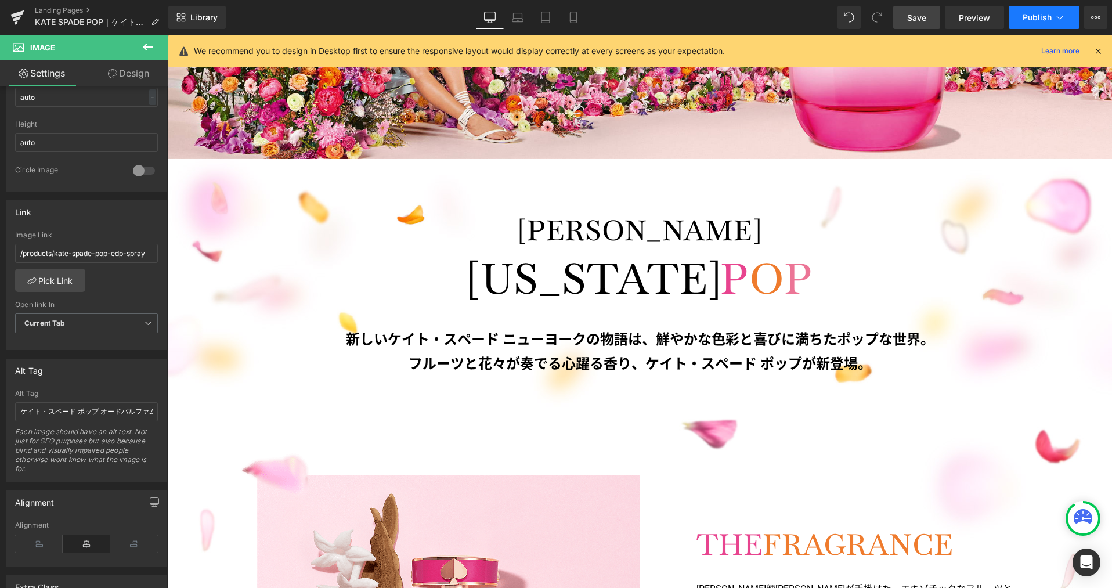
click at [1059, 17] on icon at bounding box center [1060, 18] width 12 height 12
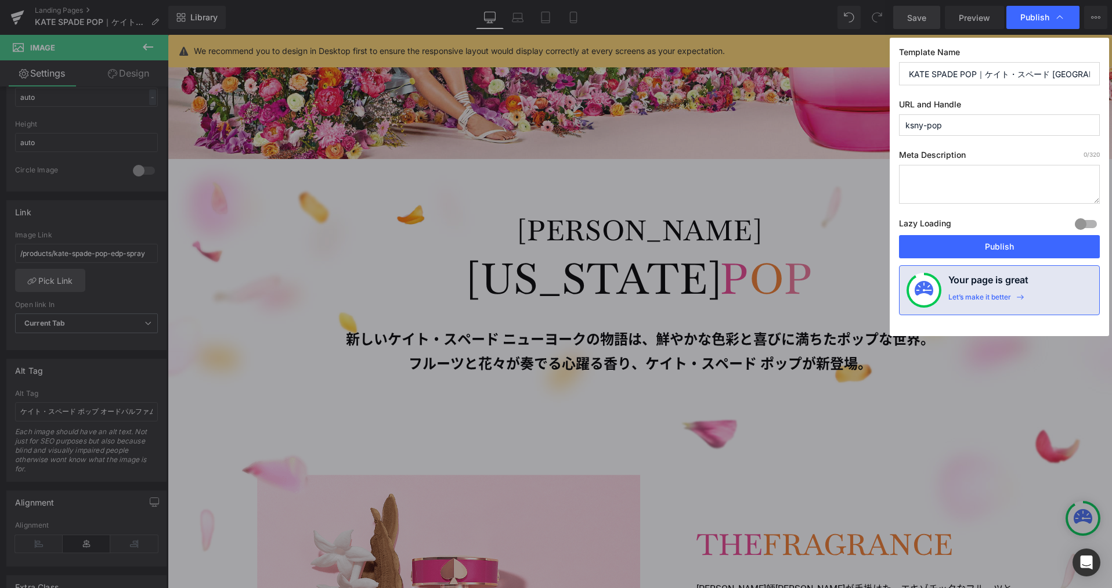
click at [947, 166] on textarea at bounding box center [999, 184] width 201 height 39
paste textarea "新しいケイト・スペード ニューヨークの物語は、鮮やかな色彩と喜びに満ちたポップな世界。 フルーツと花々が奏でる心躍る香り、ケイト・スペード ポップが新登場。"
click at [973, 175] on textarea "新しいケイト・スペード ニューヨークの物語は、鮮やかな色彩と喜びに満ちたポップな世界。 フルーツと花々が奏でる心躍る香り、ケイト・スペード ポップが新登場。" at bounding box center [999, 184] width 201 height 39
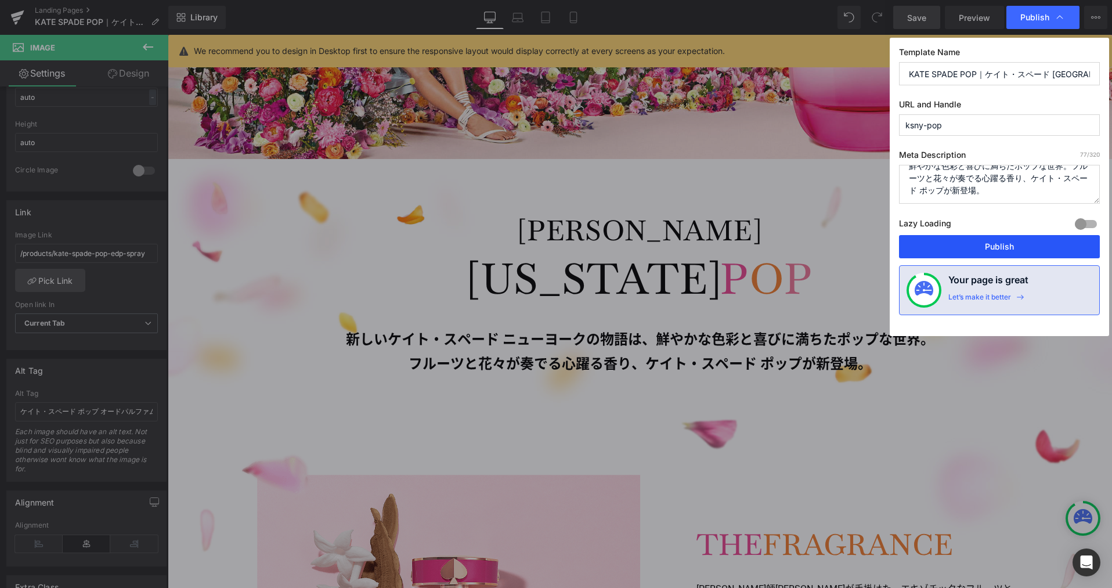
type textarea "新しいケイト・スペード ニューヨークの物語は、鮮やかな色彩と喜びに満ちたポップな世界。フルーツと花々が奏でる心躍る香り、ケイト・スペード ポップが新登場。"
click at [1047, 243] on button "Publish" at bounding box center [999, 246] width 201 height 23
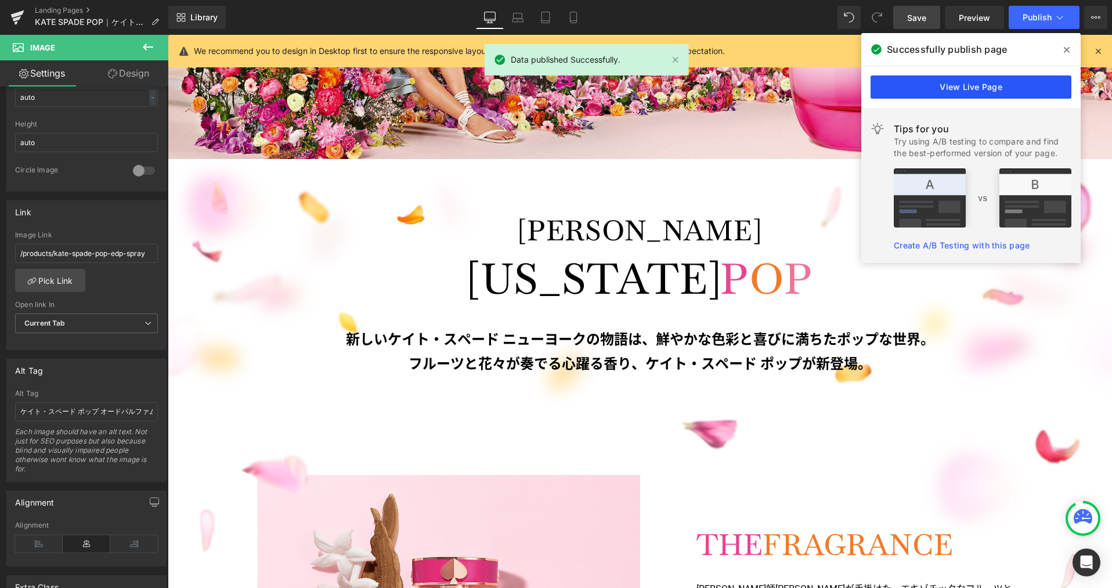
click at [1014, 89] on link "View Live Page" at bounding box center [970, 86] width 201 height 23
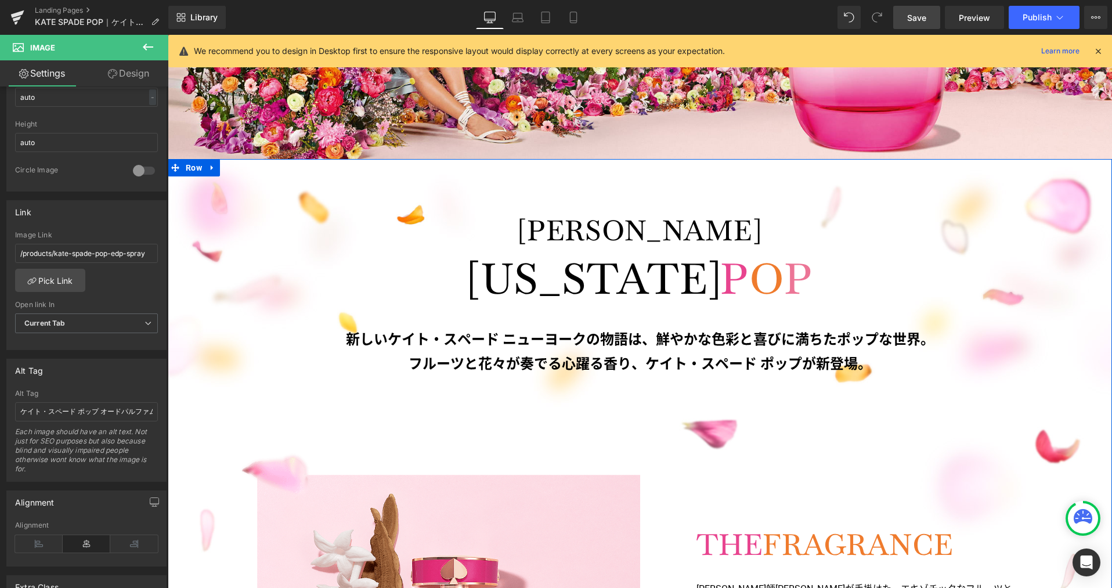
scroll to position [750, 0]
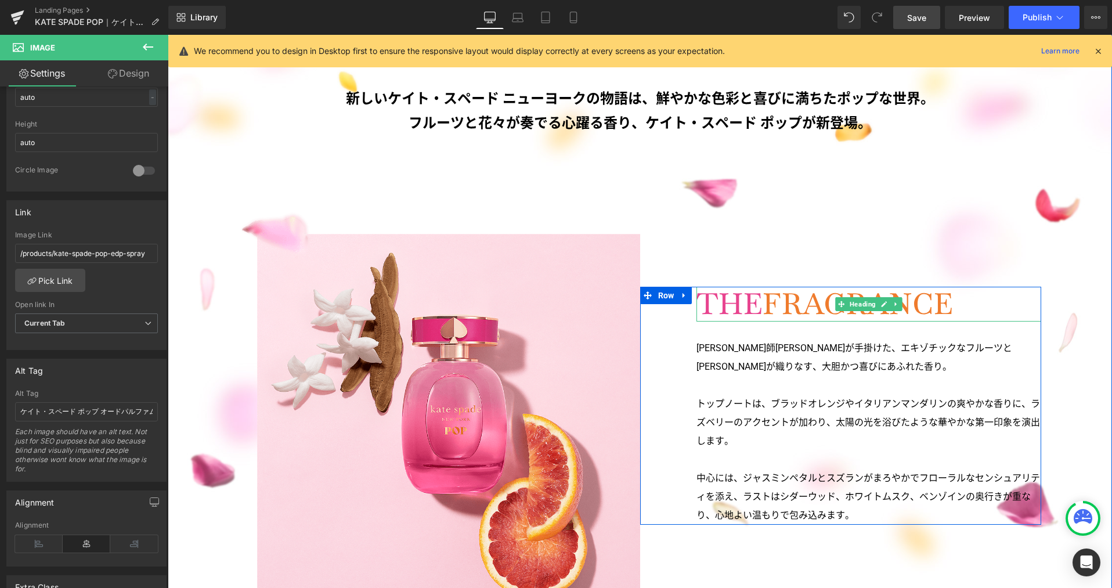
click at [778, 302] on span "FRAGRANCE" at bounding box center [857, 304] width 190 height 38
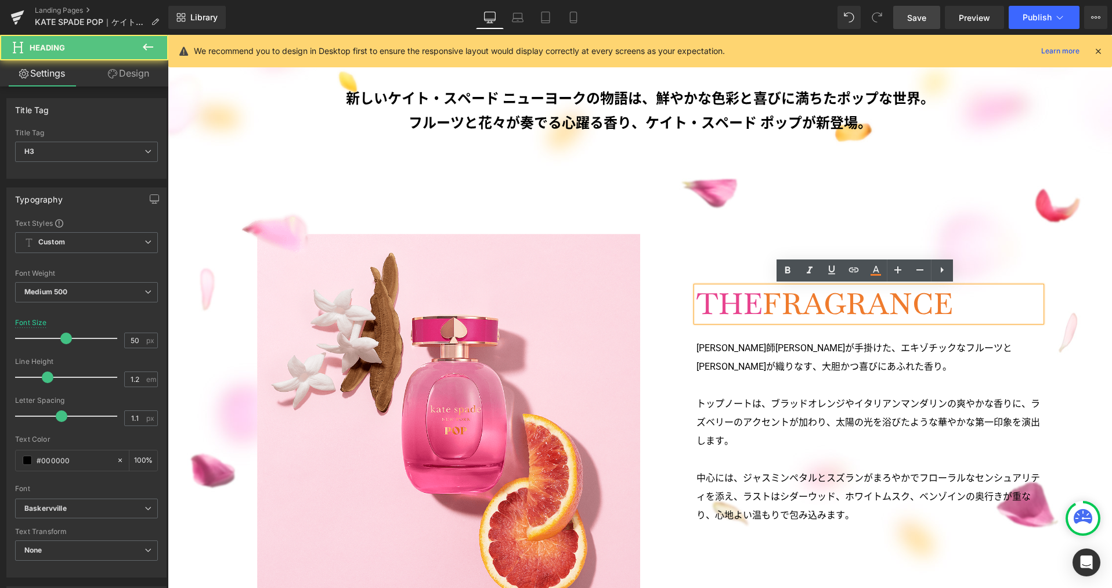
click at [764, 303] on span "FRAGRANCE" at bounding box center [857, 304] width 190 height 38
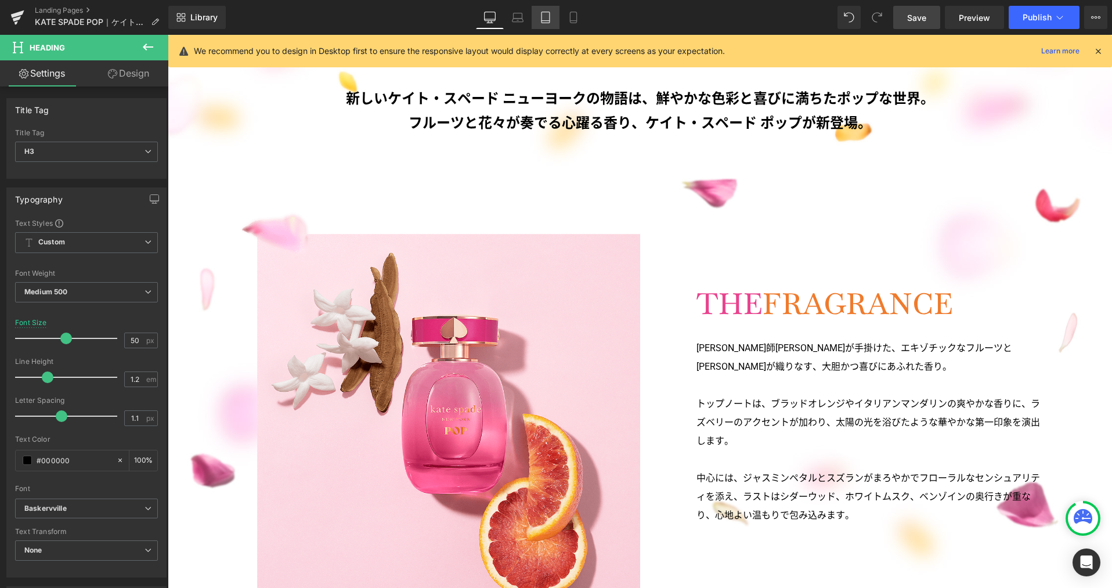
click at [514, 20] on icon at bounding box center [518, 18] width 12 height 12
type input "40"
type input "100"
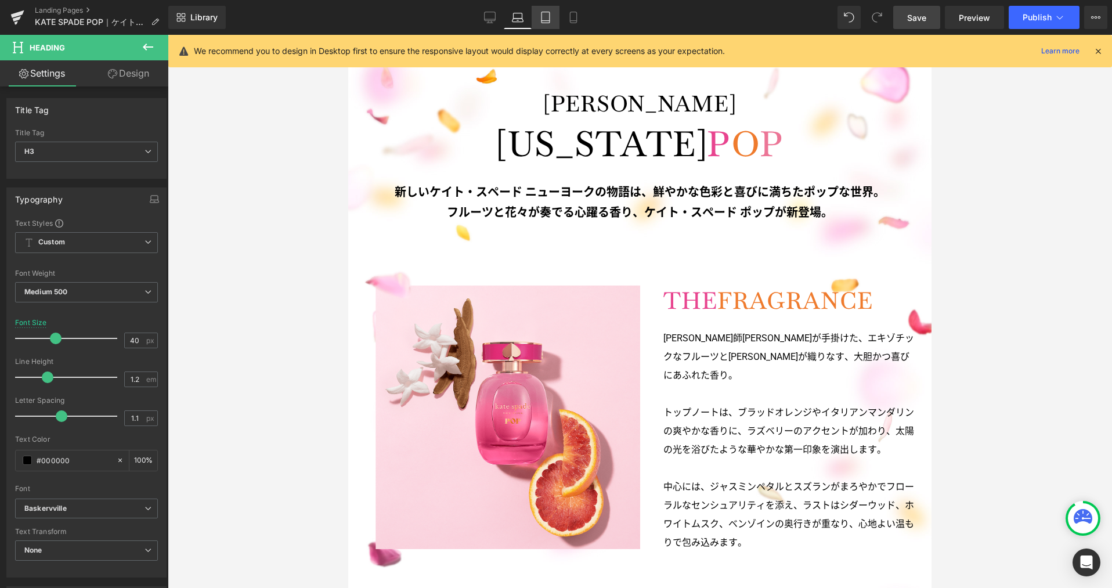
click at [544, 20] on icon at bounding box center [546, 18] width 12 height 12
type input "30"
type input "100"
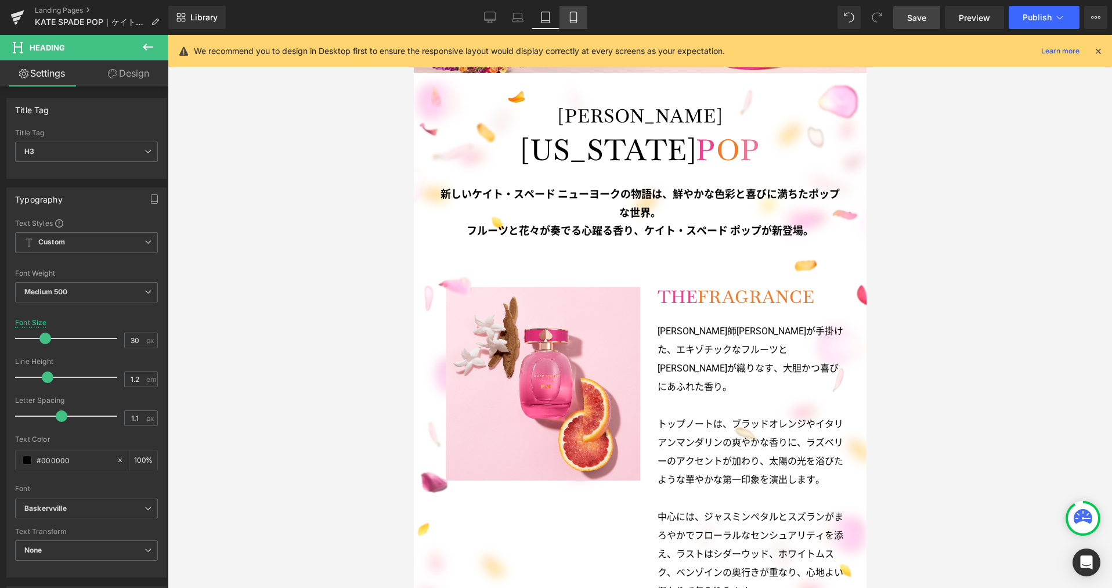
click at [569, 19] on icon at bounding box center [573, 18] width 12 height 12
type input "26"
type input "100"
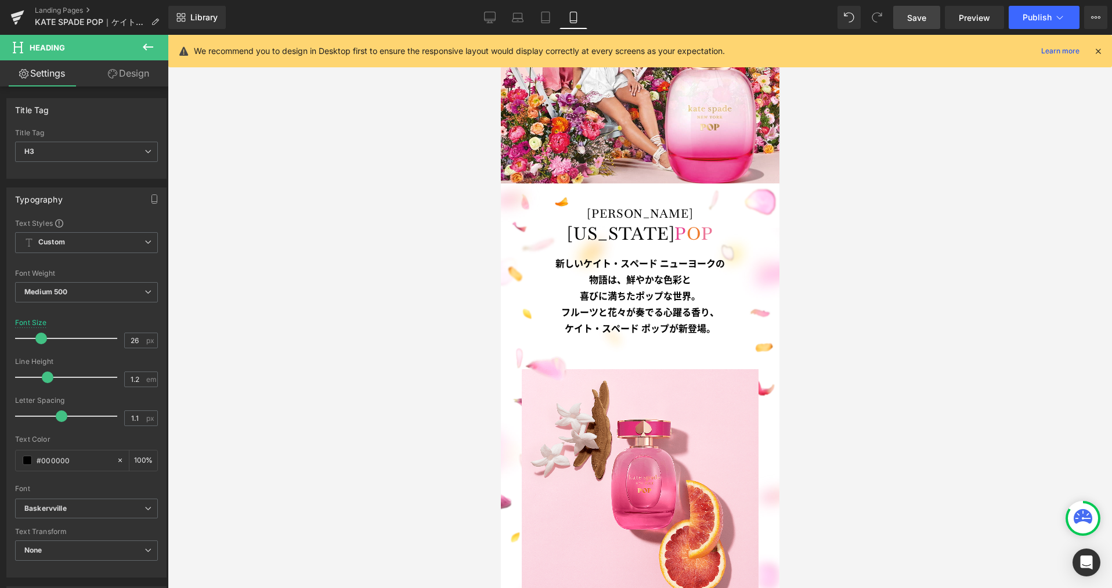
scroll to position [662, 0]
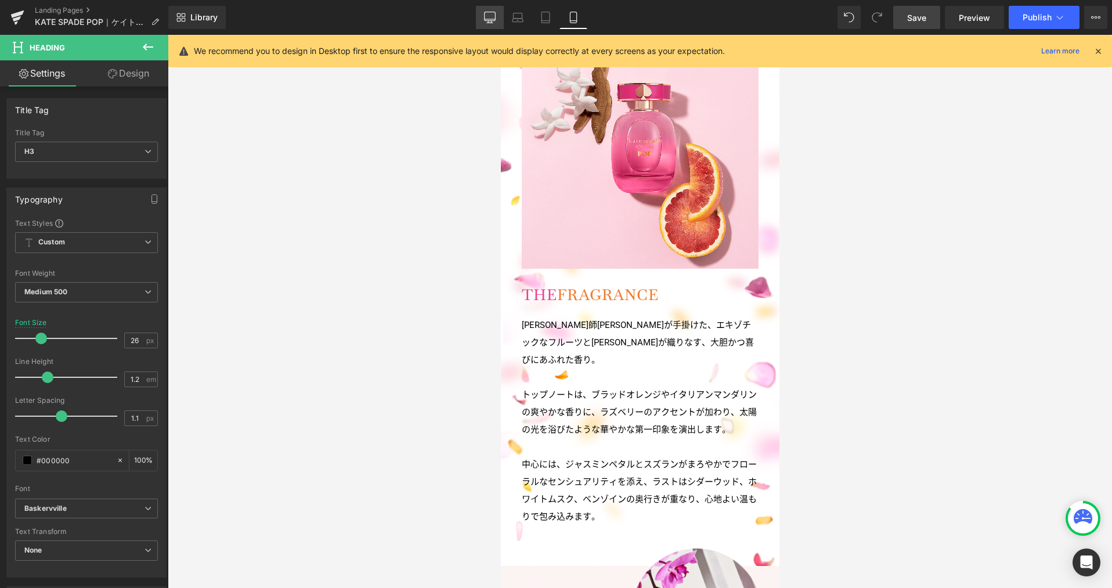
click at [497, 16] on link "Desktop" at bounding box center [490, 17] width 28 height 23
type input "50"
type input "100"
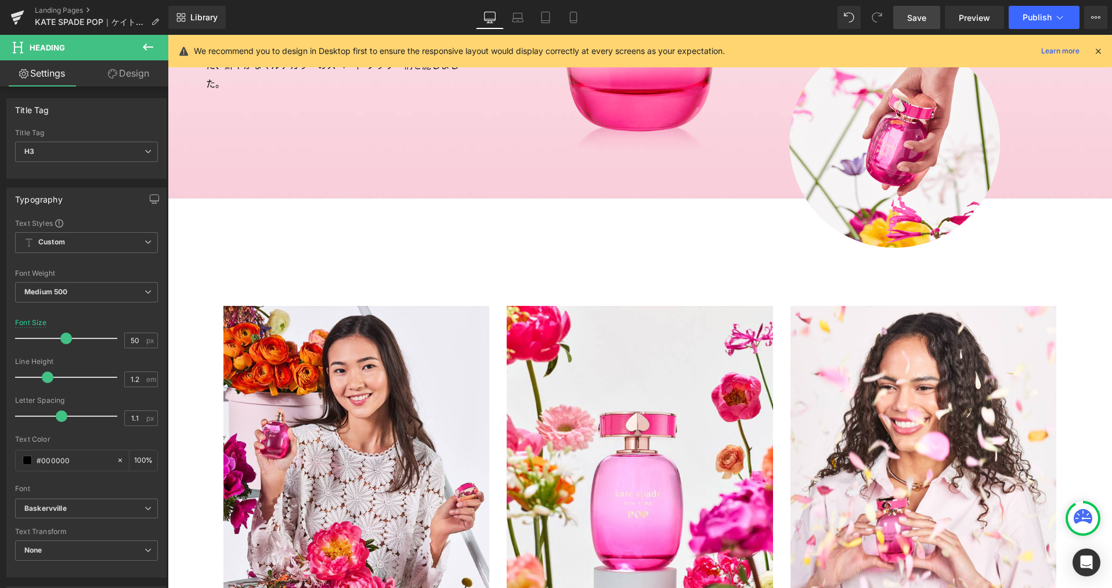
scroll to position [1259, 0]
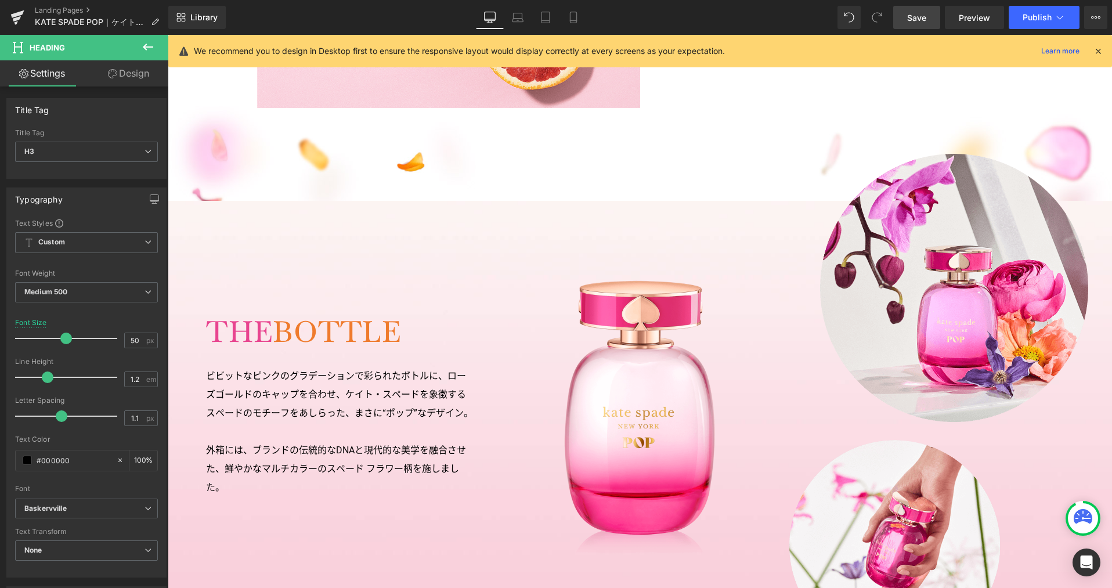
click at [921, 21] on span "Save" at bounding box center [916, 18] width 19 height 12
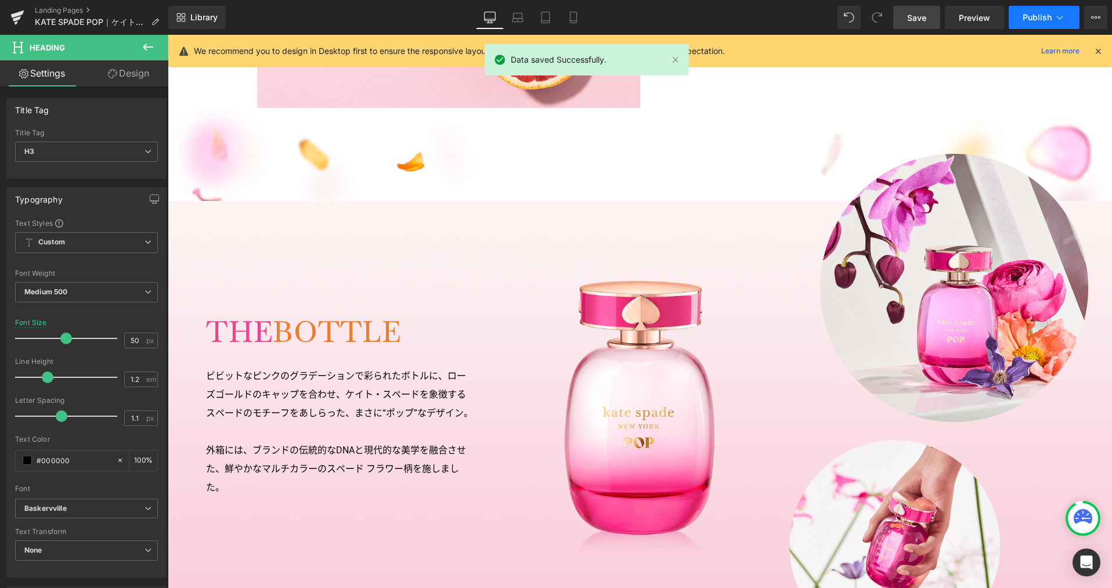
click at [1050, 18] on span "Publish" at bounding box center [1036, 17] width 29 height 9
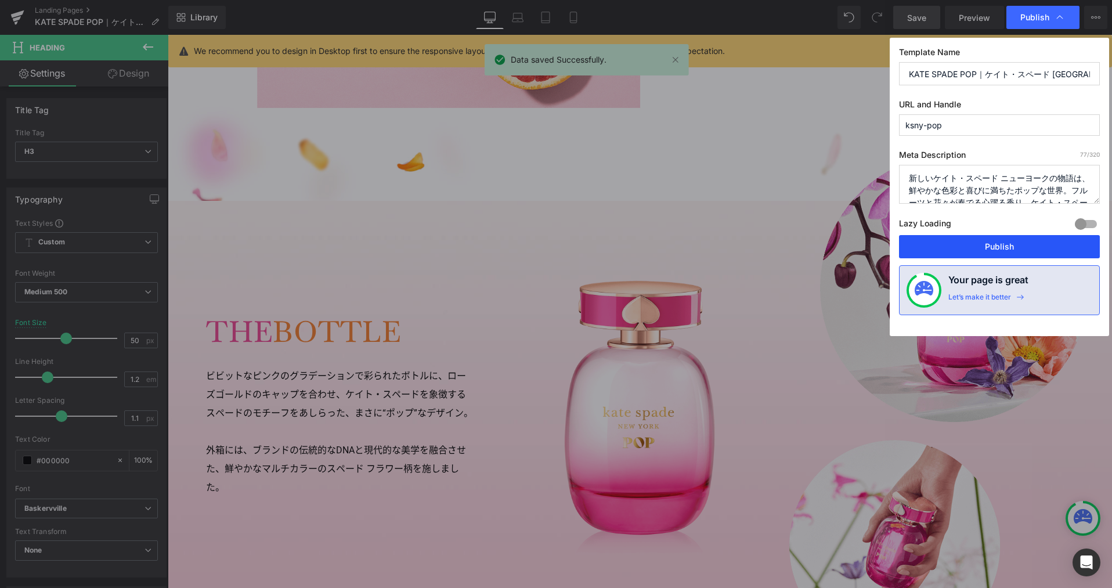
click at [1007, 246] on button "Publish" at bounding box center [999, 246] width 201 height 23
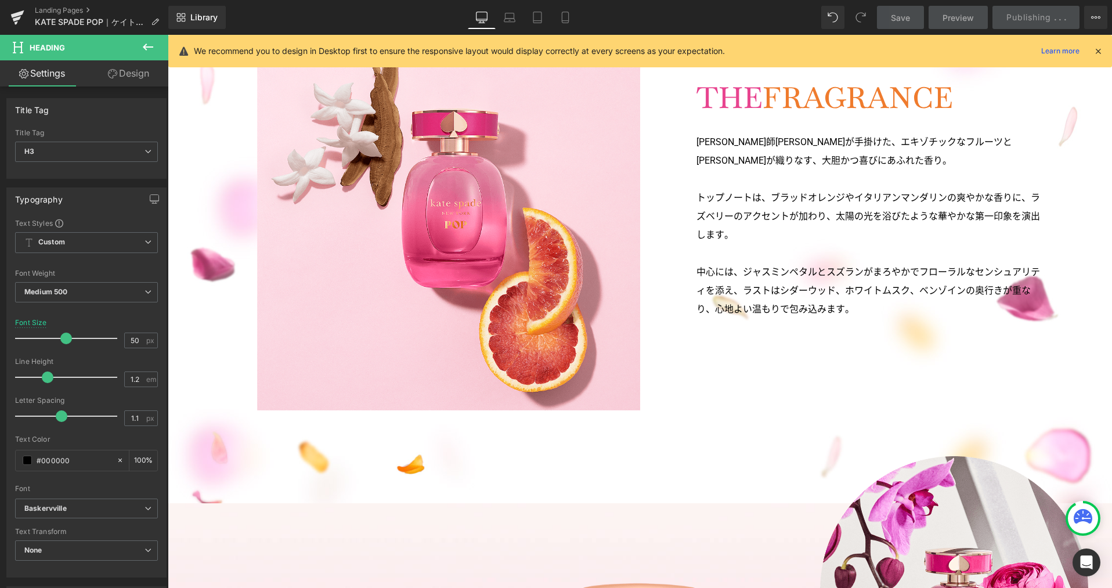
scroll to position [696, 0]
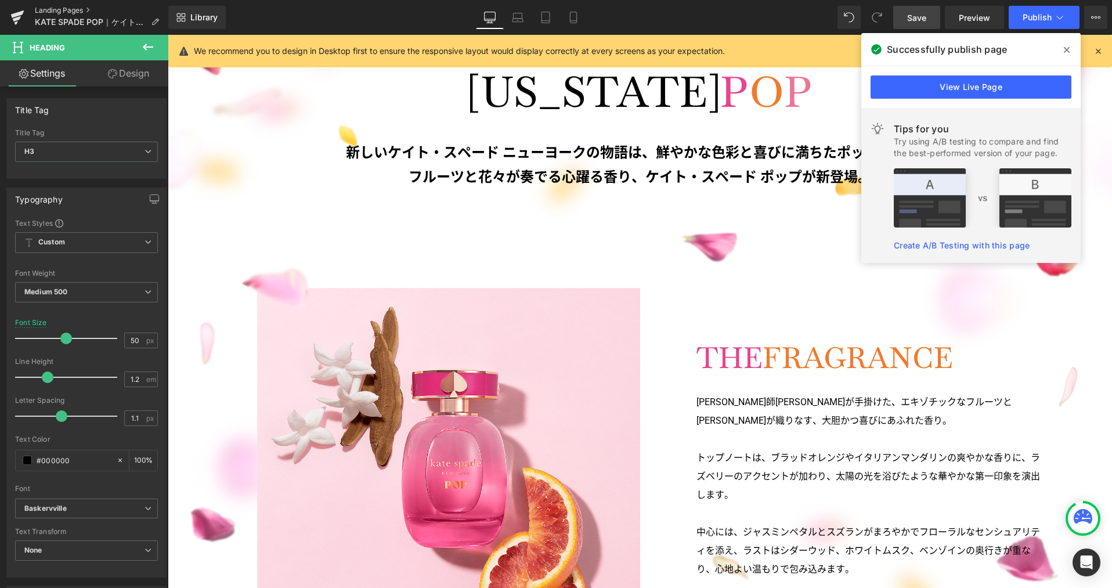
click at [79, 13] on link "Landing Pages" at bounding box center [101, 10] width 133 height 9
